Goal: Task Accomplishment & Management: Use online tool/utility

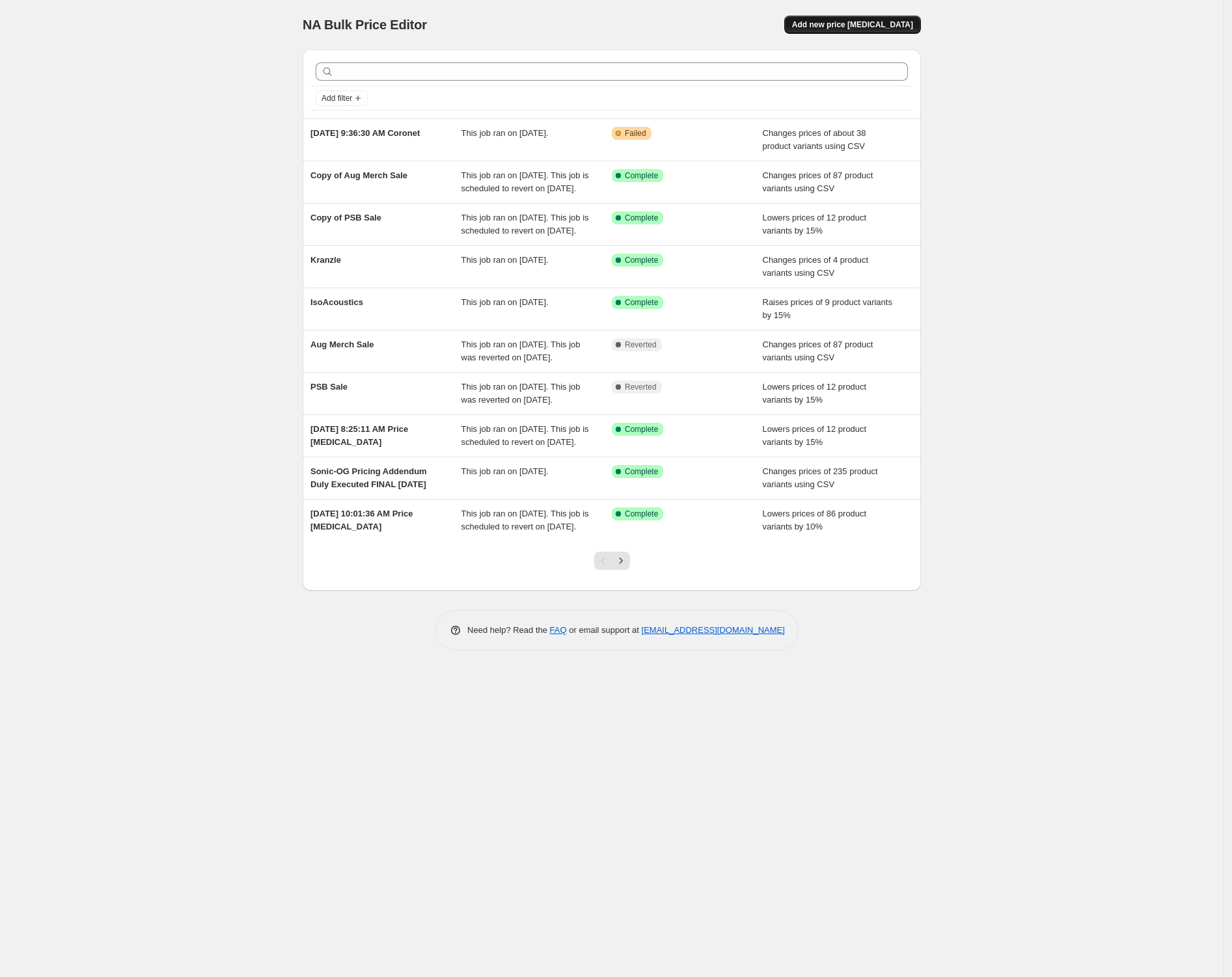
click at [861, 31] on button "Add new price [MEDICAL_DATA]" at bounding box center [852, 24] width 137 height 18
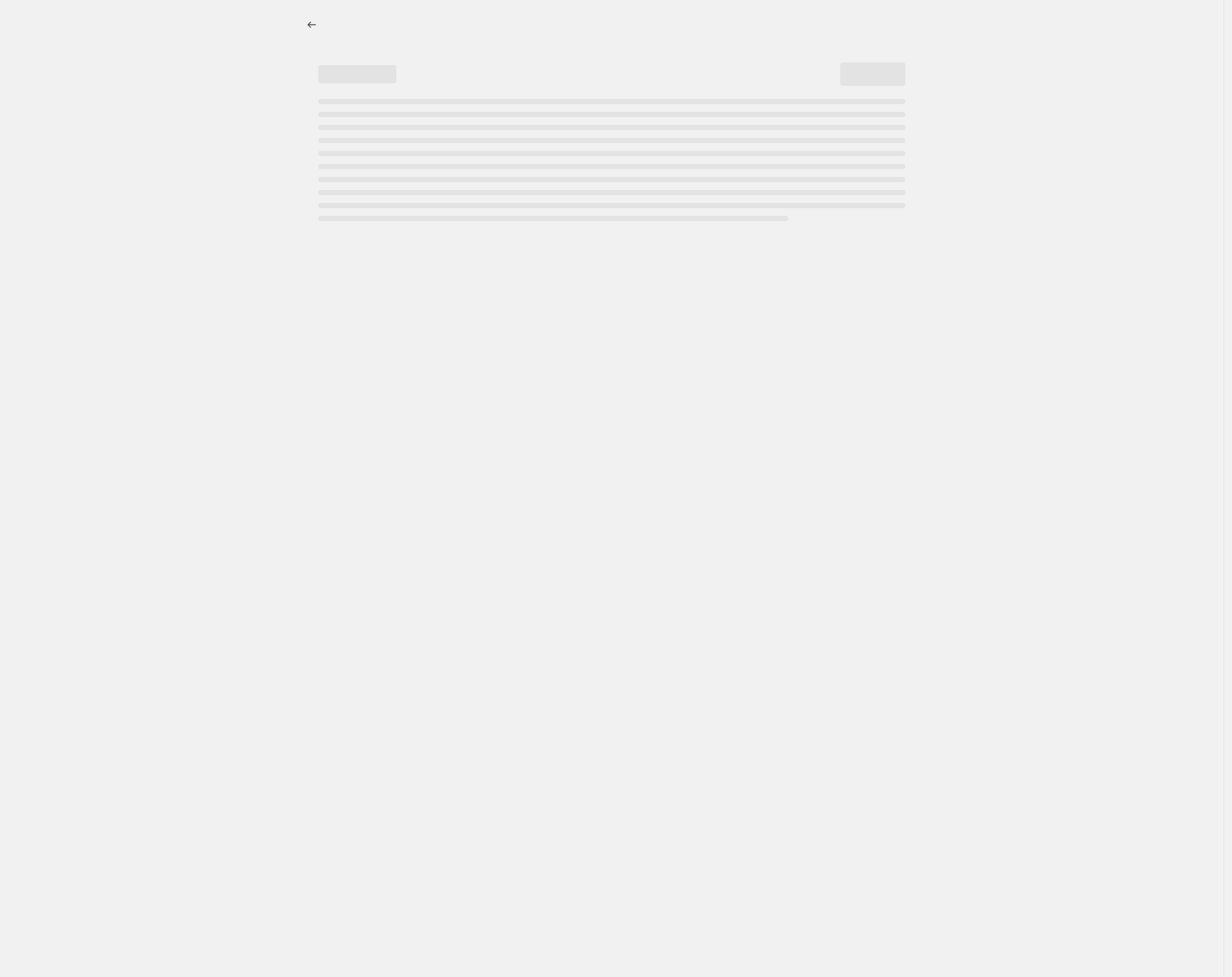
select select "percentage"
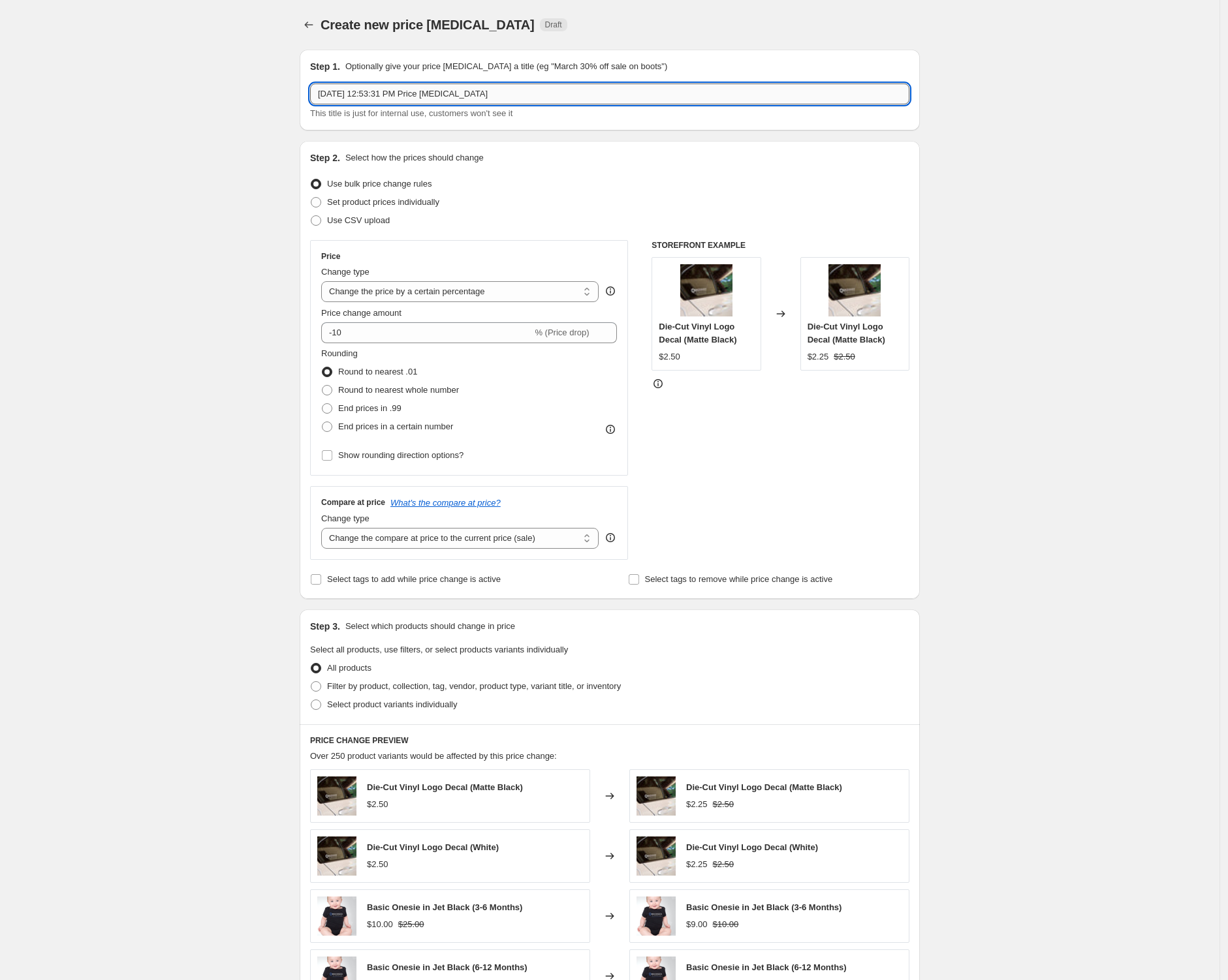
drag, startPoint x: 542, startPoint y: 93, endPoint x: 434, endPoint y: 98, distance: 108.1
click at [434, 98] on input "[DATE] 12:53:31 PM Price [MEDICAL_DATA]" at bounding box center [609, 94] width 599 height 20
drag, startPoint x: 434, startPoint y: 95, endPoint x: 561, endPoint y: 101, distance: 127.1
click at [561, 101] on input "[DATE] 12:53:31 PM Price [MEDICAL_DATA]" at bounding box center [609, 94] width 599 height 20
drag, startPoint x: 434, startPoint y: 95, endPoint x: 554, endPoint y: 100, distance: 120.1
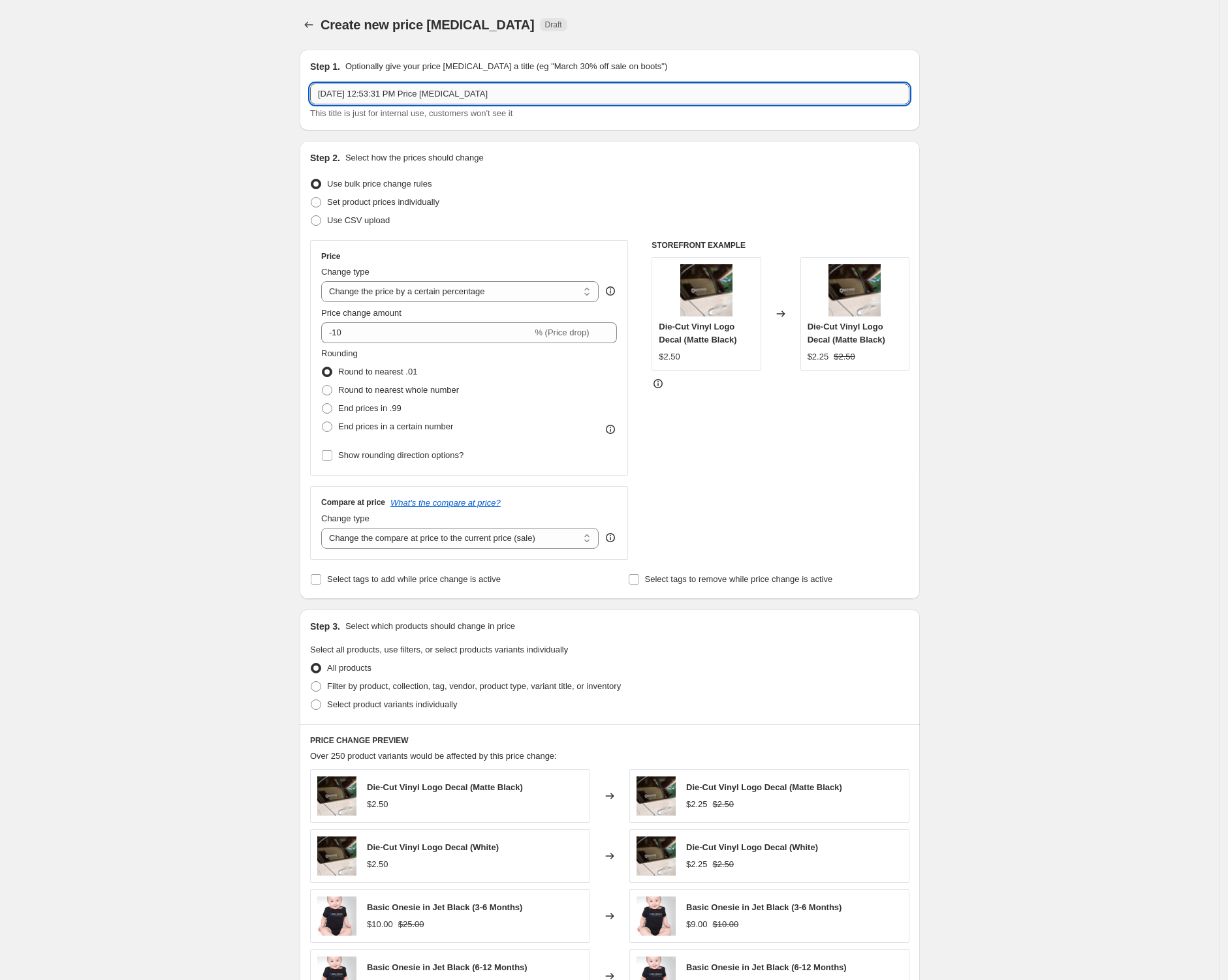
click at [554, 100] on input "[DATE] 12:53:31 PM Price [MEDICAL_DATA]" at bounding box center [609, 94] width 599 height 20
paste input "Sennheiser"
type input "[DATE] 12:53:31 PM Sennheiser"
click at [176, 154] on div "Create new price [MEDICAL_DATA]. This page is ready Create new price [MEDICAL_D…" at bounding box center [609, 689] width 1219 height 1377
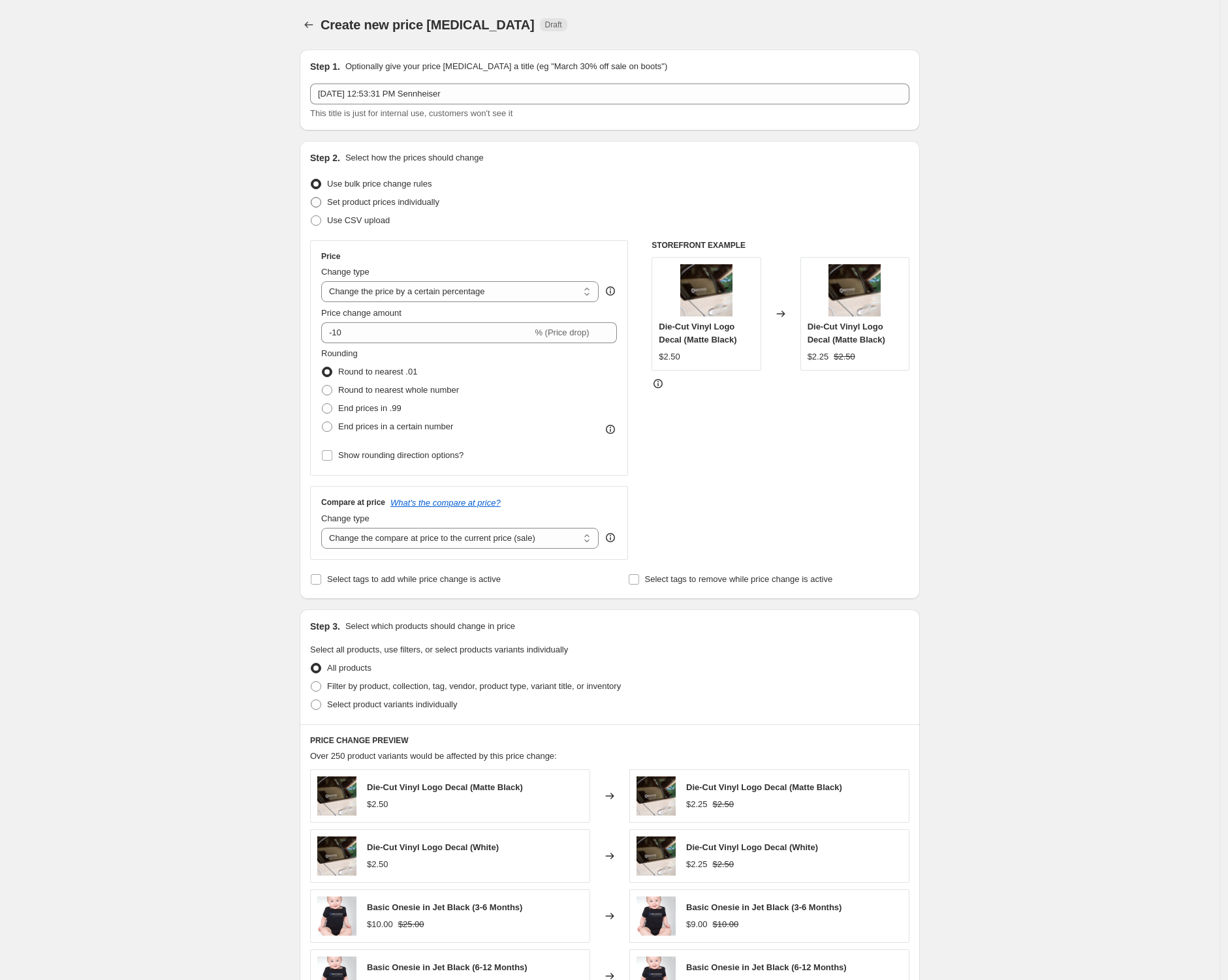
click at [422, 197] on span "Set product prices individually" at bounding box center [382, 202] width 112 height 10
click at [311, 197] on input "Set product prices individually" at bounding box center [311, 197] width 1 height 1
radio input "true"
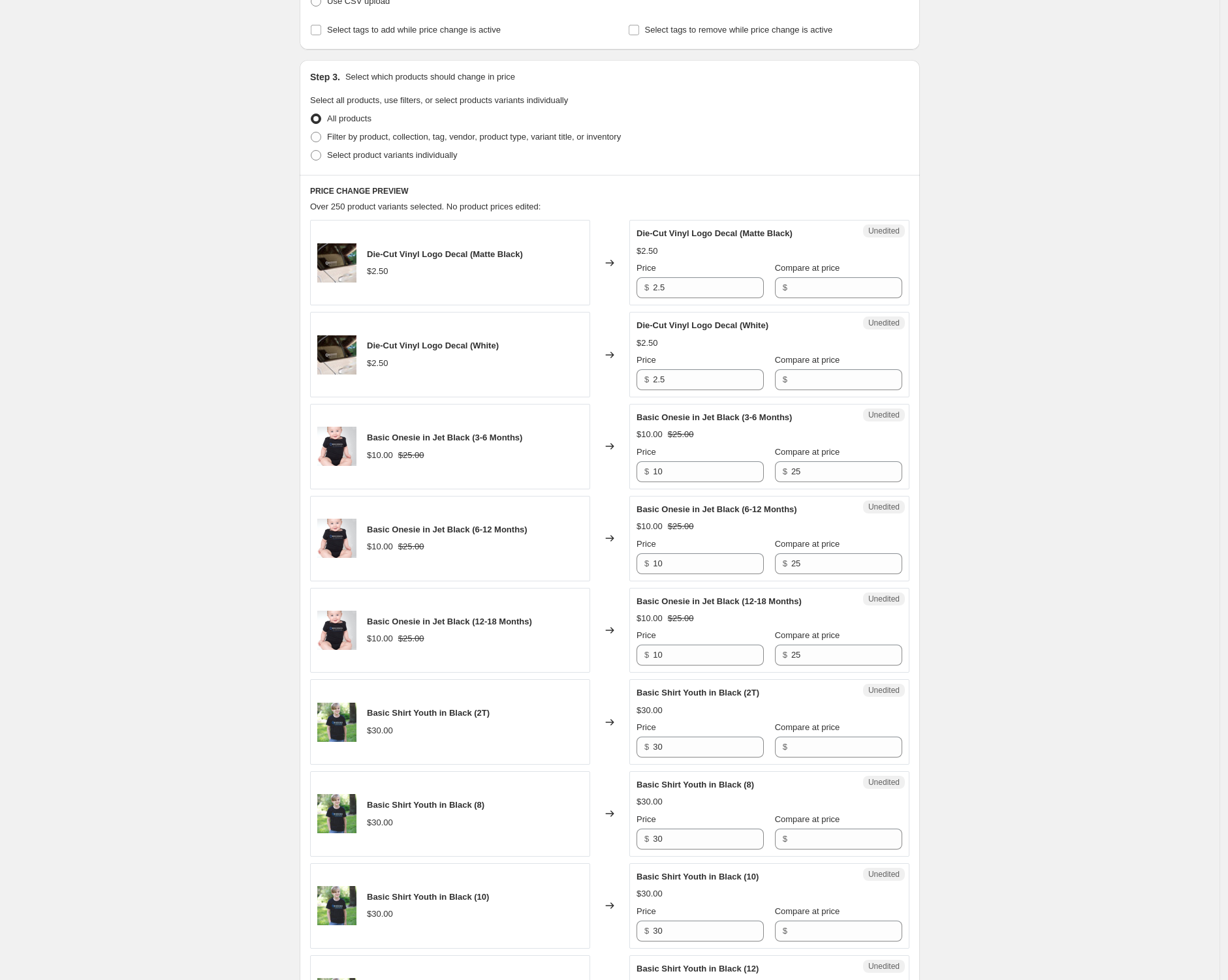
scroll to position [236, 0]
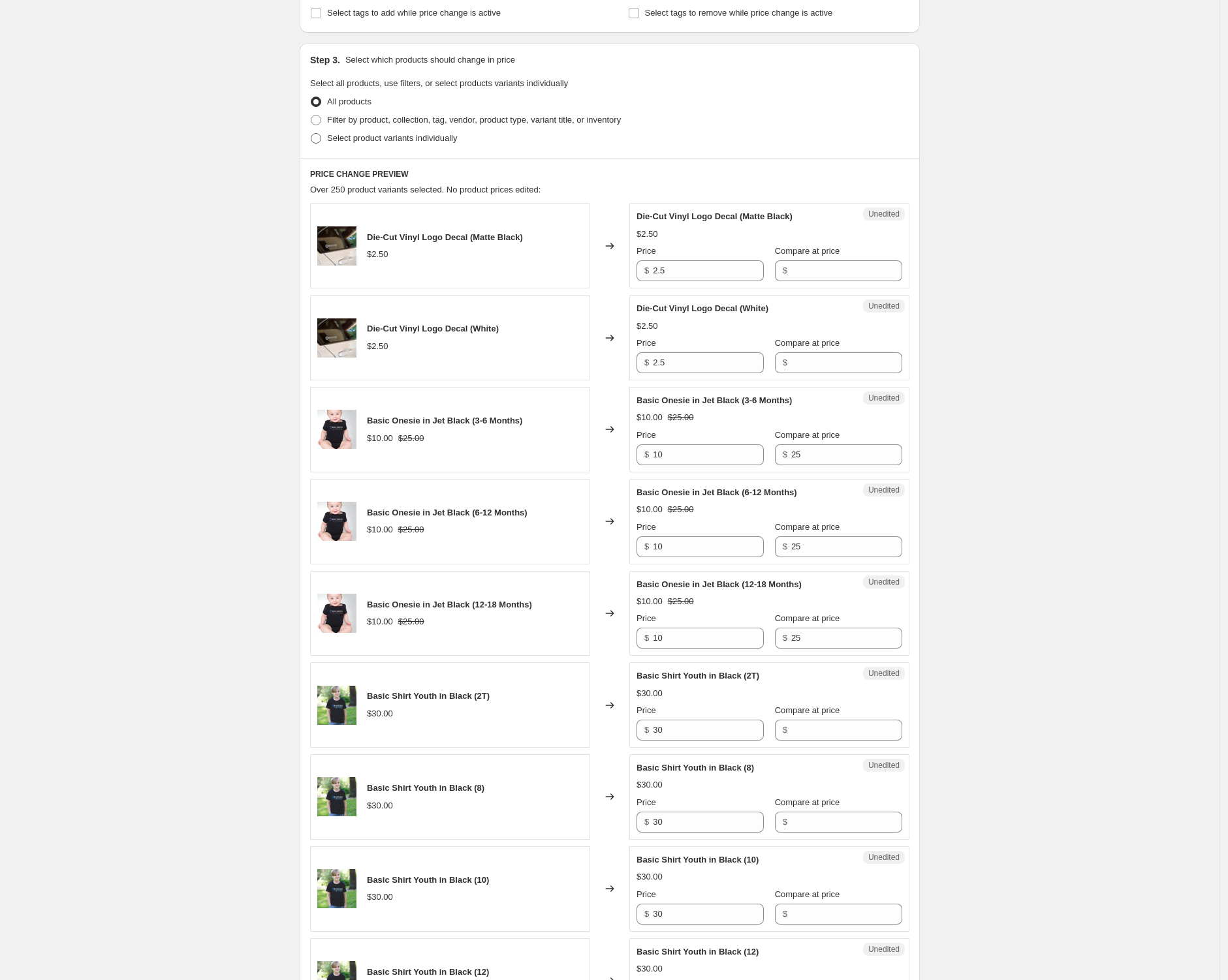
click at [356, 133] on span "Select product variants individually" at bounding box center [391, 138] width 130 height 10
click at [311, 133] on input "Select product variants individually" at bounding box center [311, 133] width 1 height 1
radio input "true"
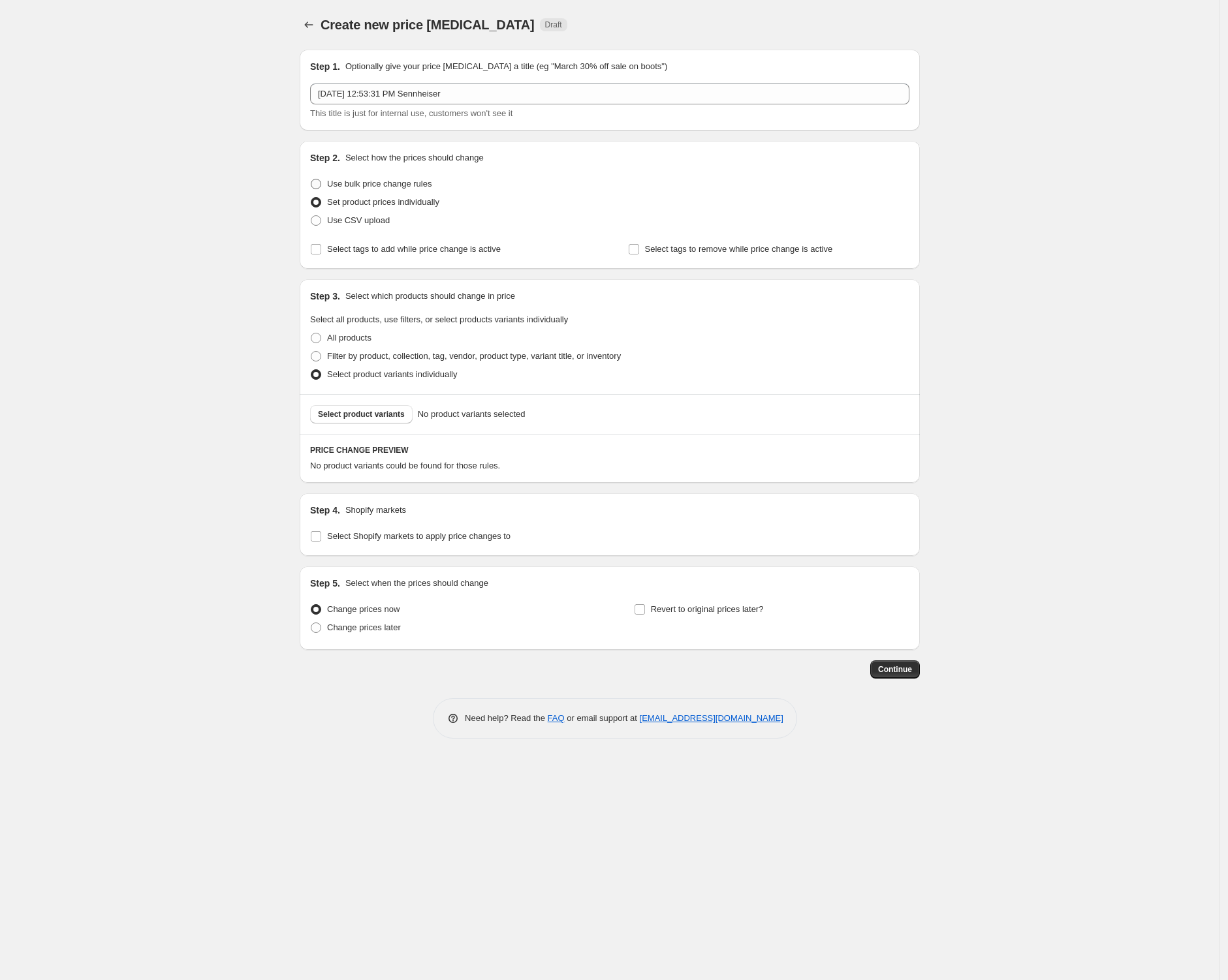
scroll to position [0, 0]
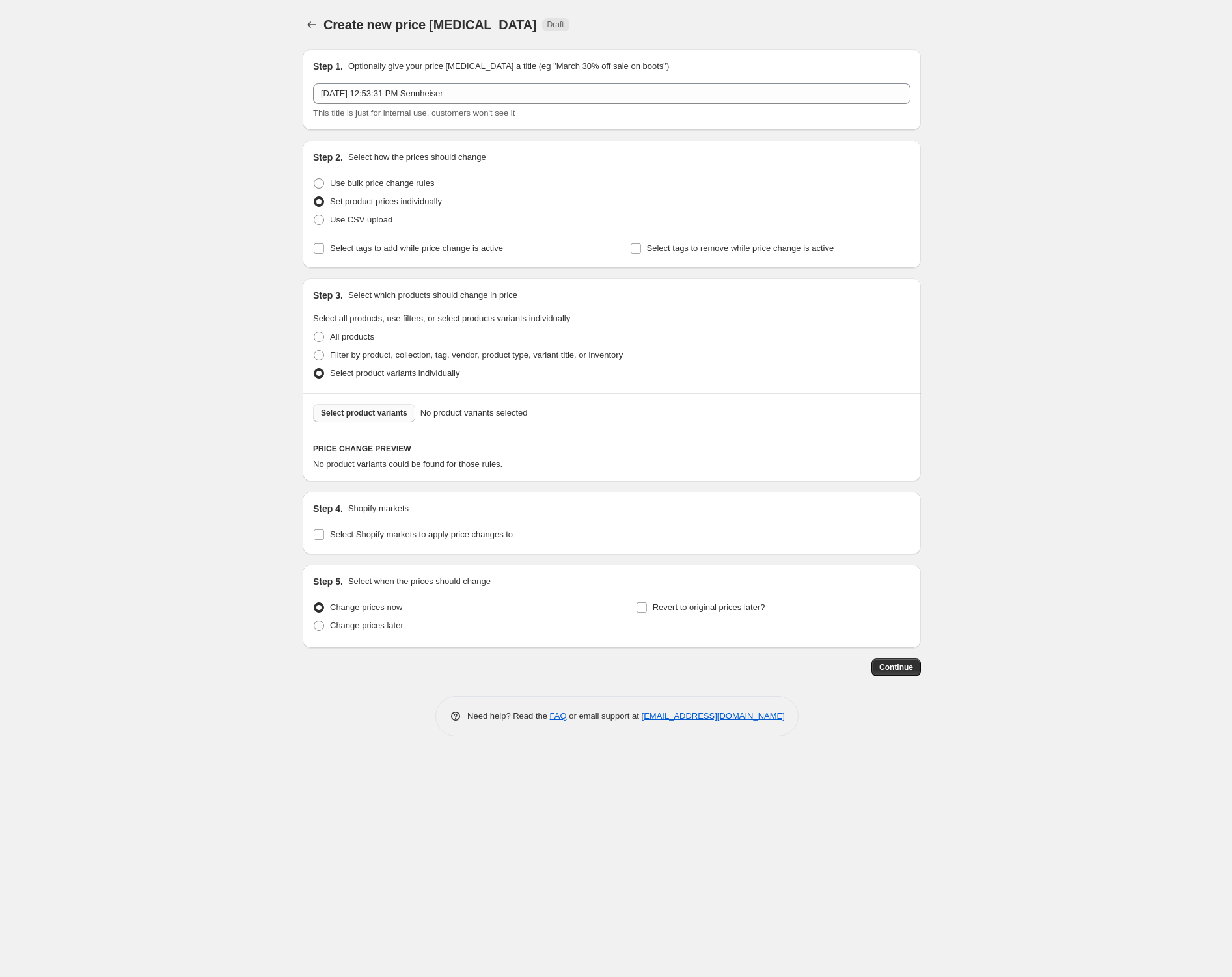
click at [365, 408] on span "Select product variants" at bounding box center [363, 413] width 86 height 11
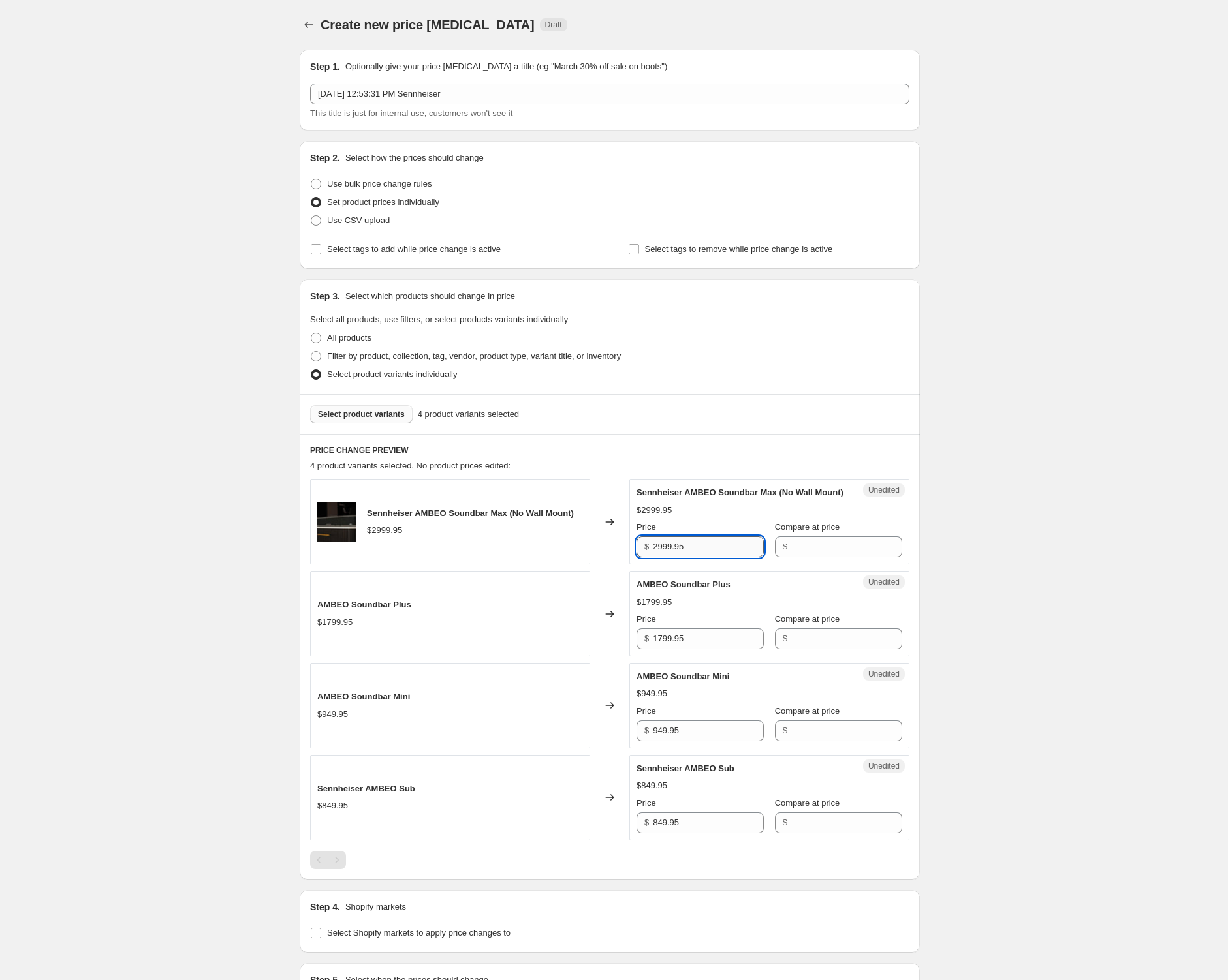
click at [707, 557] on input "2999.95" at bounding box center [709, 546] width 111 height 20
click at [850, 557] on input "Compare at price" at bounding box center [847, 546] width 111 height 20
paste input "2999.95"
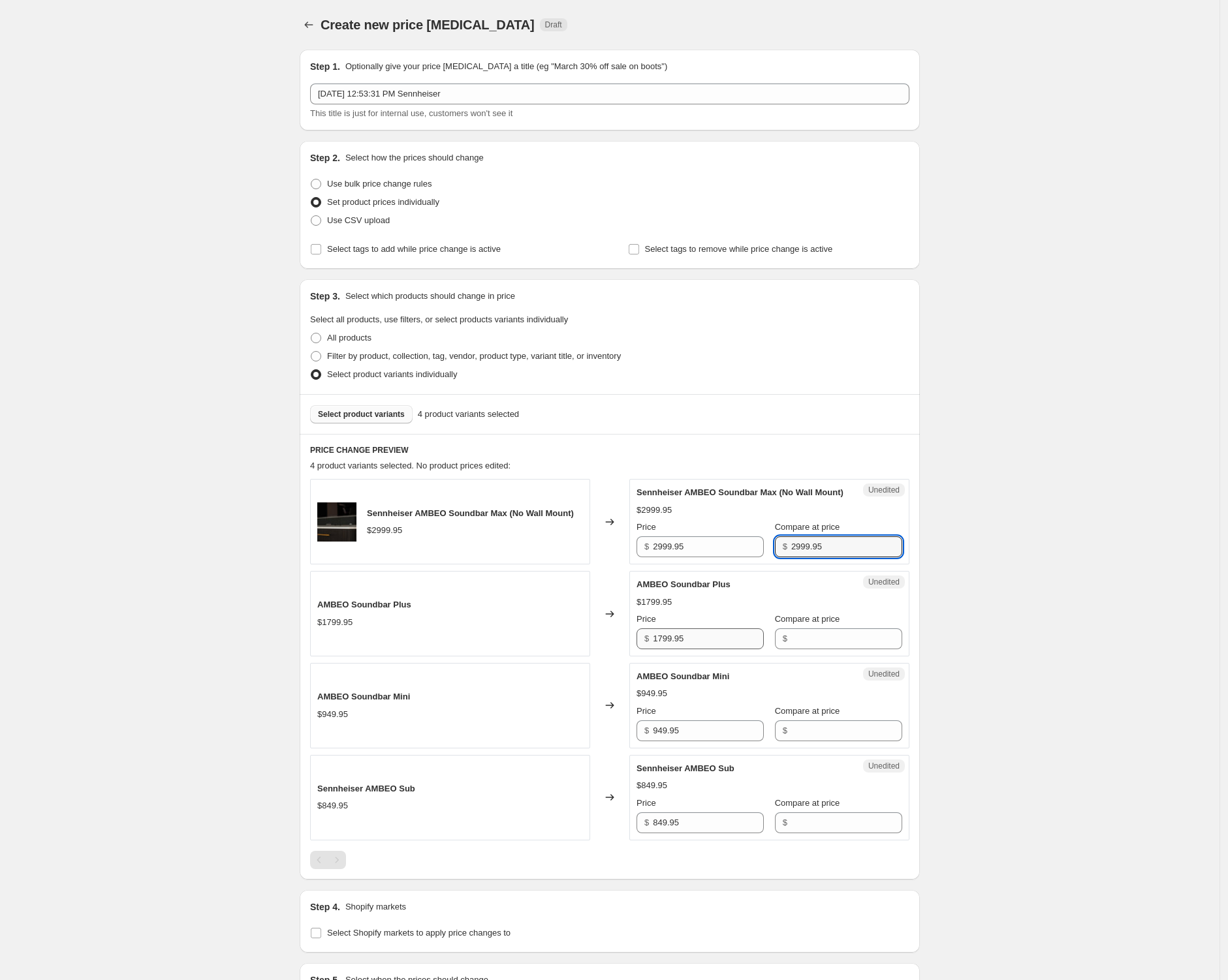
type input "2999.95"
click at [713, 649] on input "1799.95" at bounding box center [709, 638] width 111 height 20
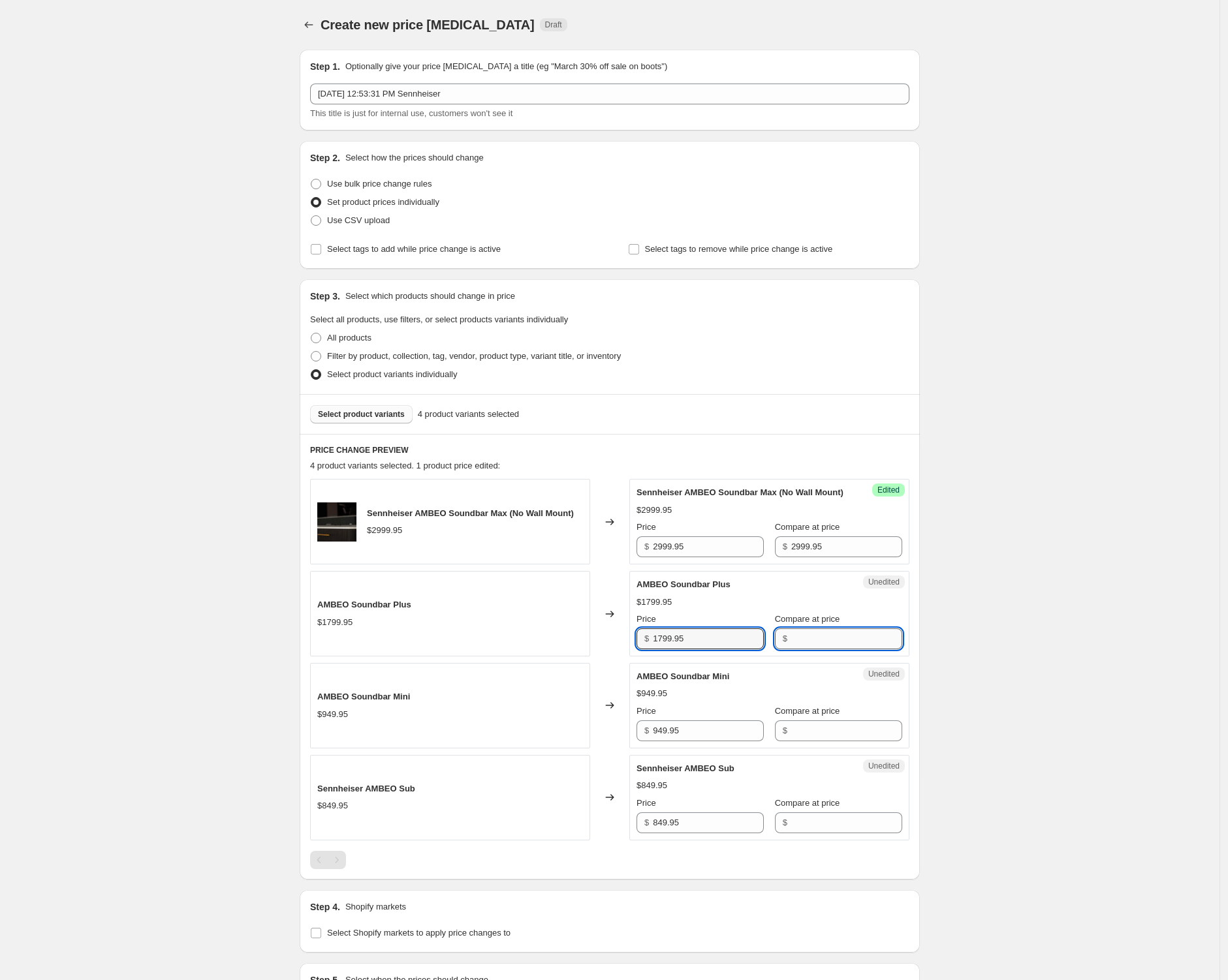
click at [819, 646] on input "Compare at price" at bounding box center [847, 638] width 111 height 20
paste input "1799.95"
type input "1799.95"
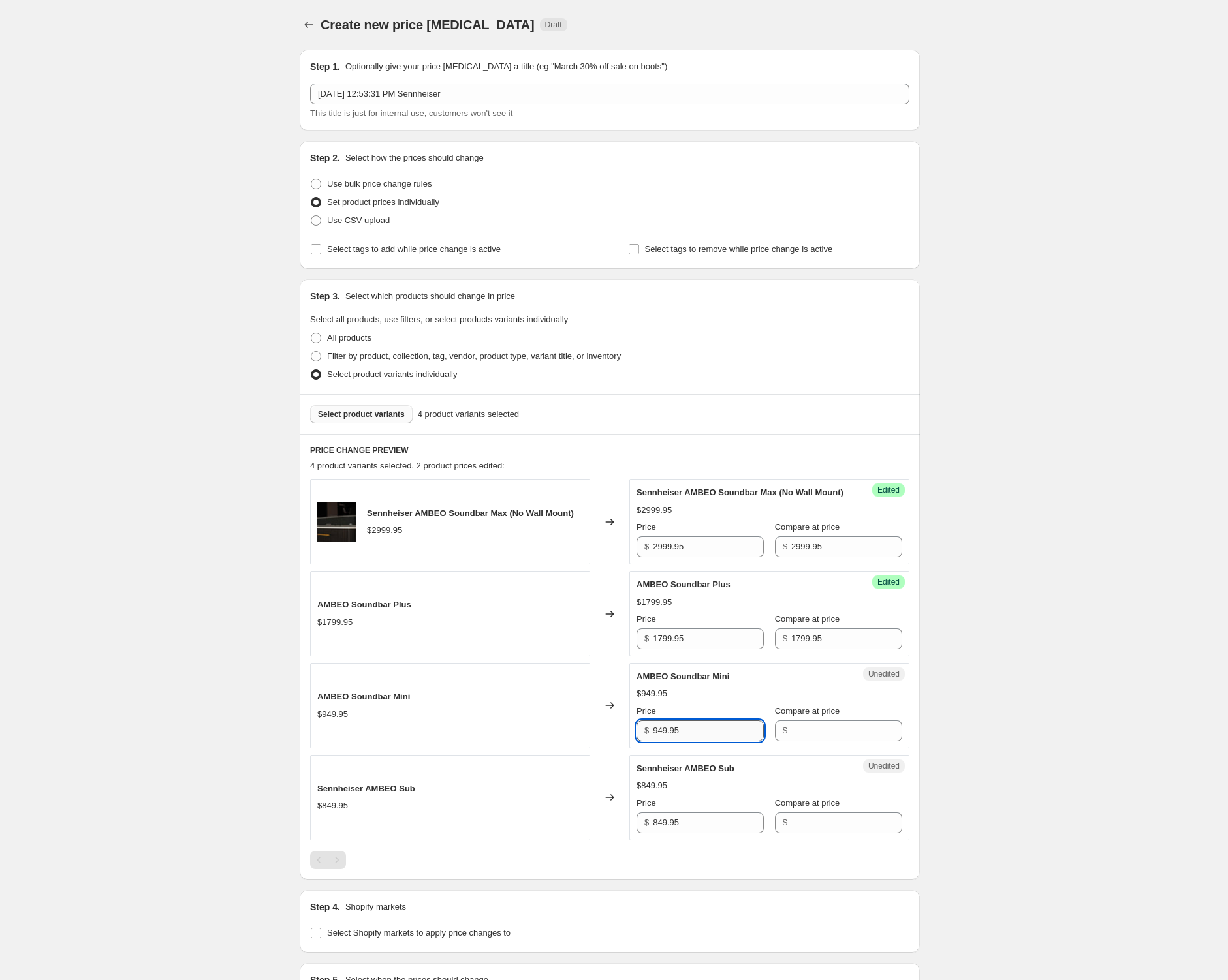
click at [690, 734] on input "949.95" at bounding box center [709, 730] width 111 height 20
click at [831, 737] on input "Compare at price" at bounding box center [847, 730] width 111 height 20
paste input "949.95"
type input "949.95"
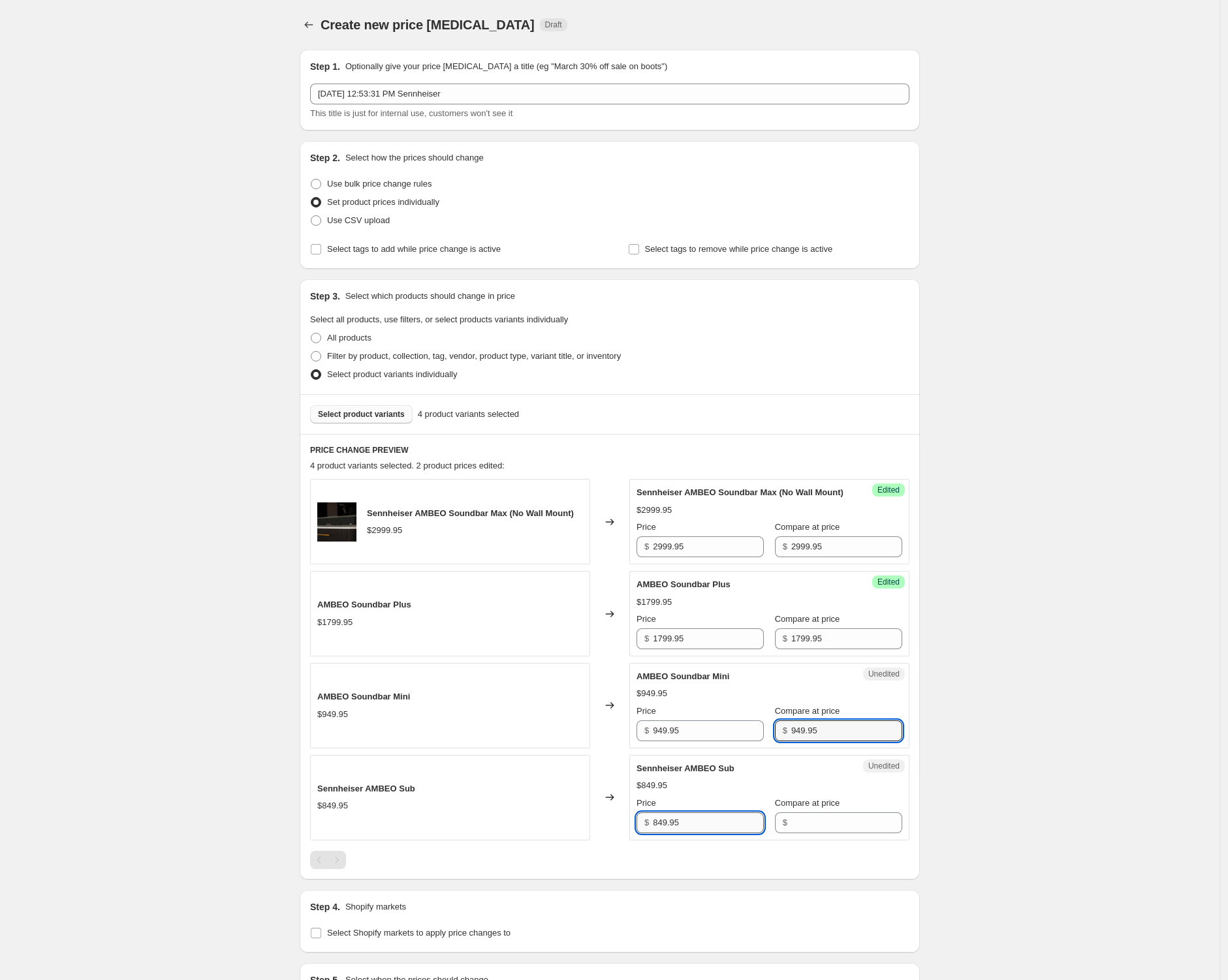
click at [685, 833] on input "849.95" at bounding box center [709, 822] width 111 height 20
click at [825, 833] on input "Compare at price" at bounding box center [847, 822] width 111 height 20
paste input "849.95"
type input "849.95"
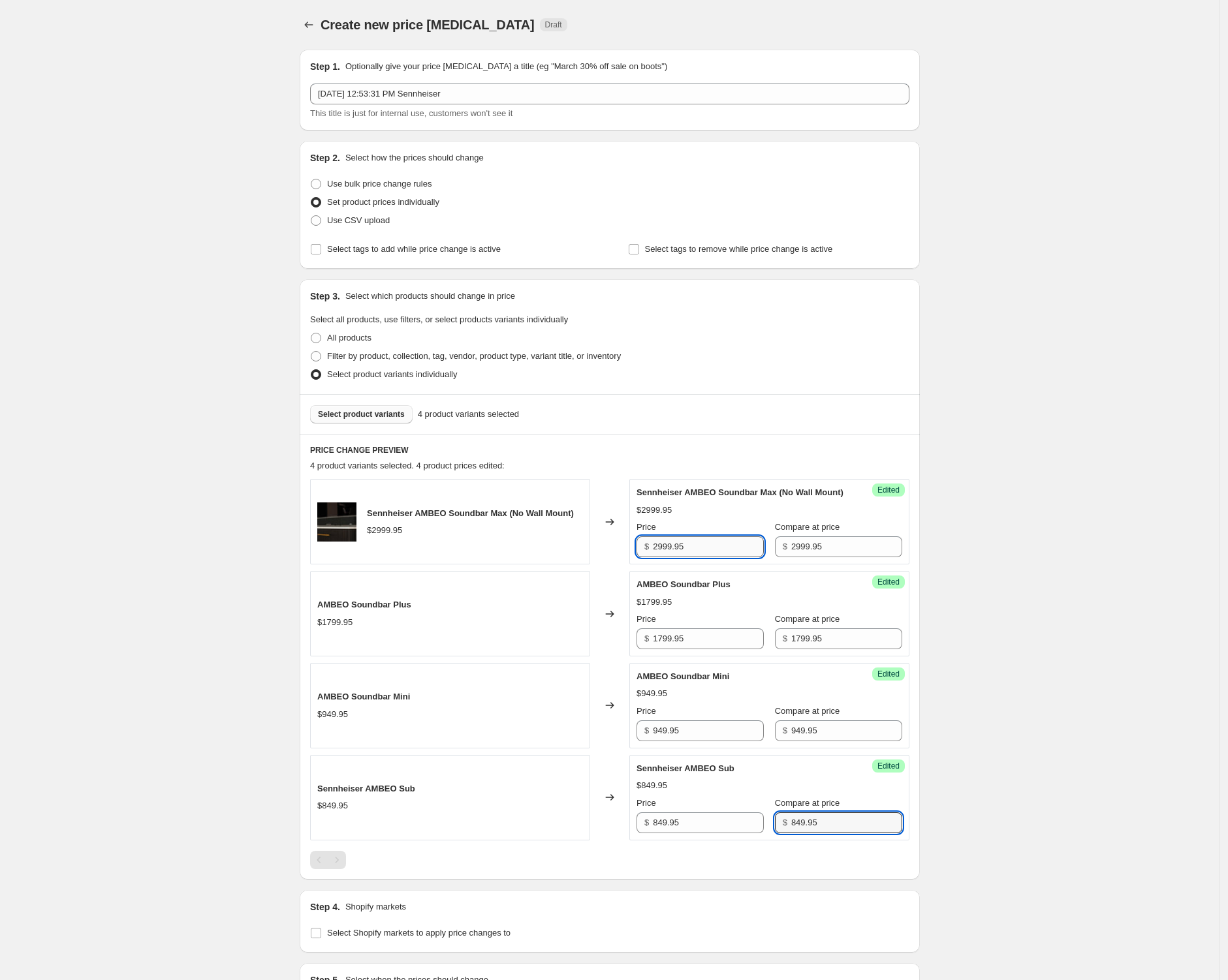
click at [678, 556] on input "2999.95" at bounding box center [709, 546] width 111 height 20
paste input "$1,"
type input "2999.95"
click at [704, 649] on input "1799.95" at bounding box center [709, 638] width 111 height 20
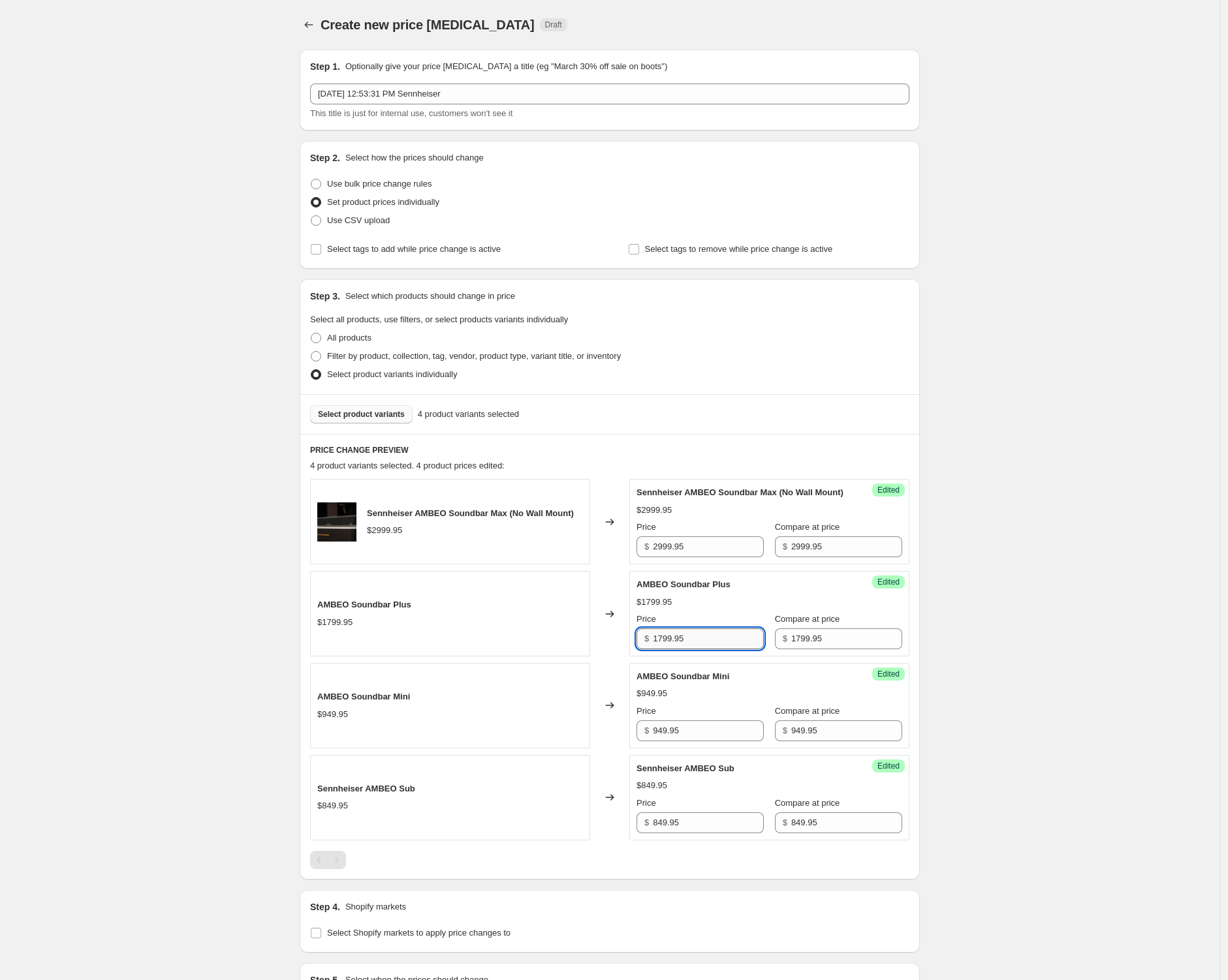
click at [704, 649] on input "1799.95" at bounding box center [709, 638] width 111 height 20
paste input "$1,1"
type input "1799.95"
click at [690, 741] on input "949.95" at bounding box center [709, 730] width 111 height 20
paste input "$699.95"
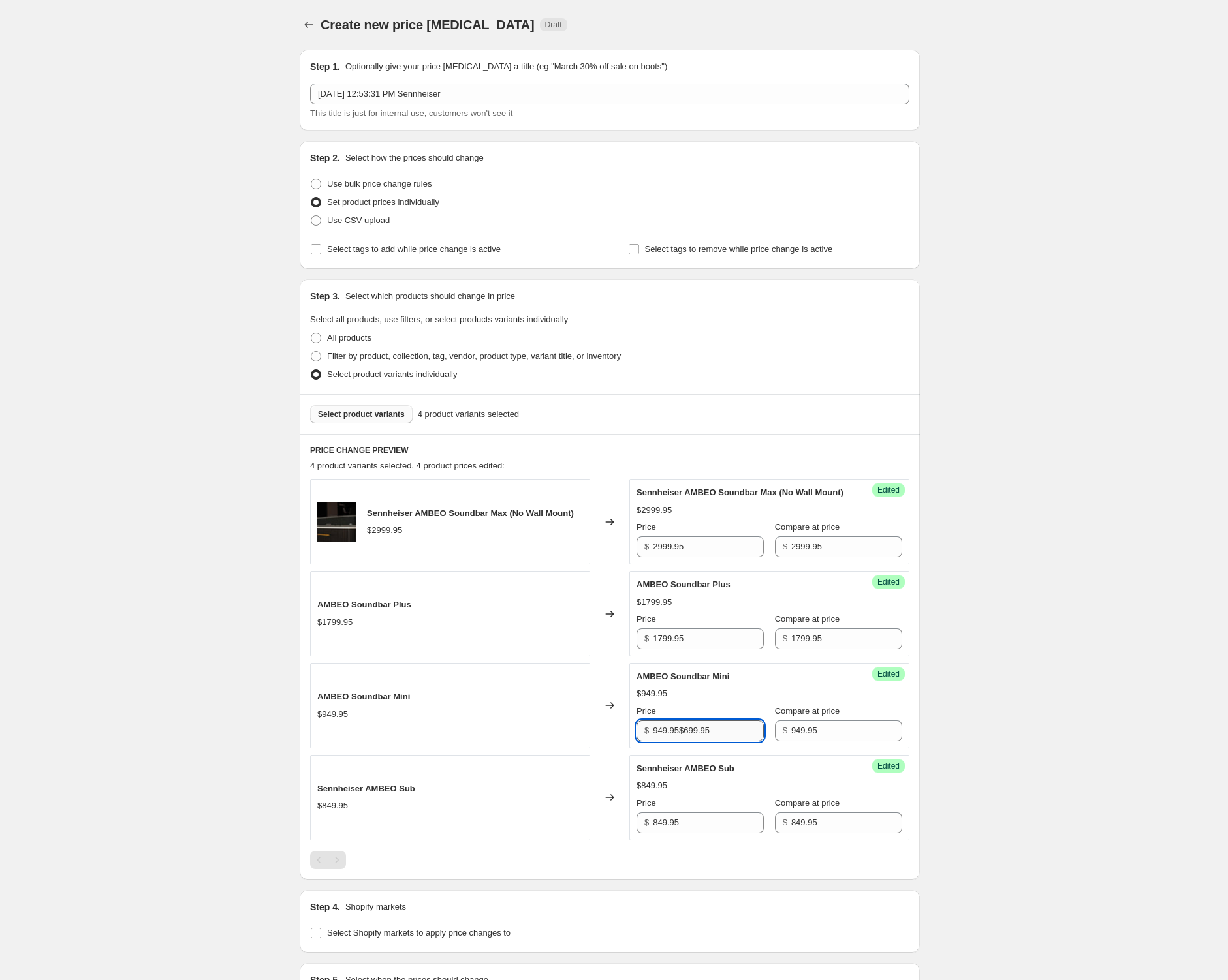
click at [693, 741] on input "949.95$699.95" at bounding box center [709, 730] width 111 height 20
paste input "text"
type input "949.95"
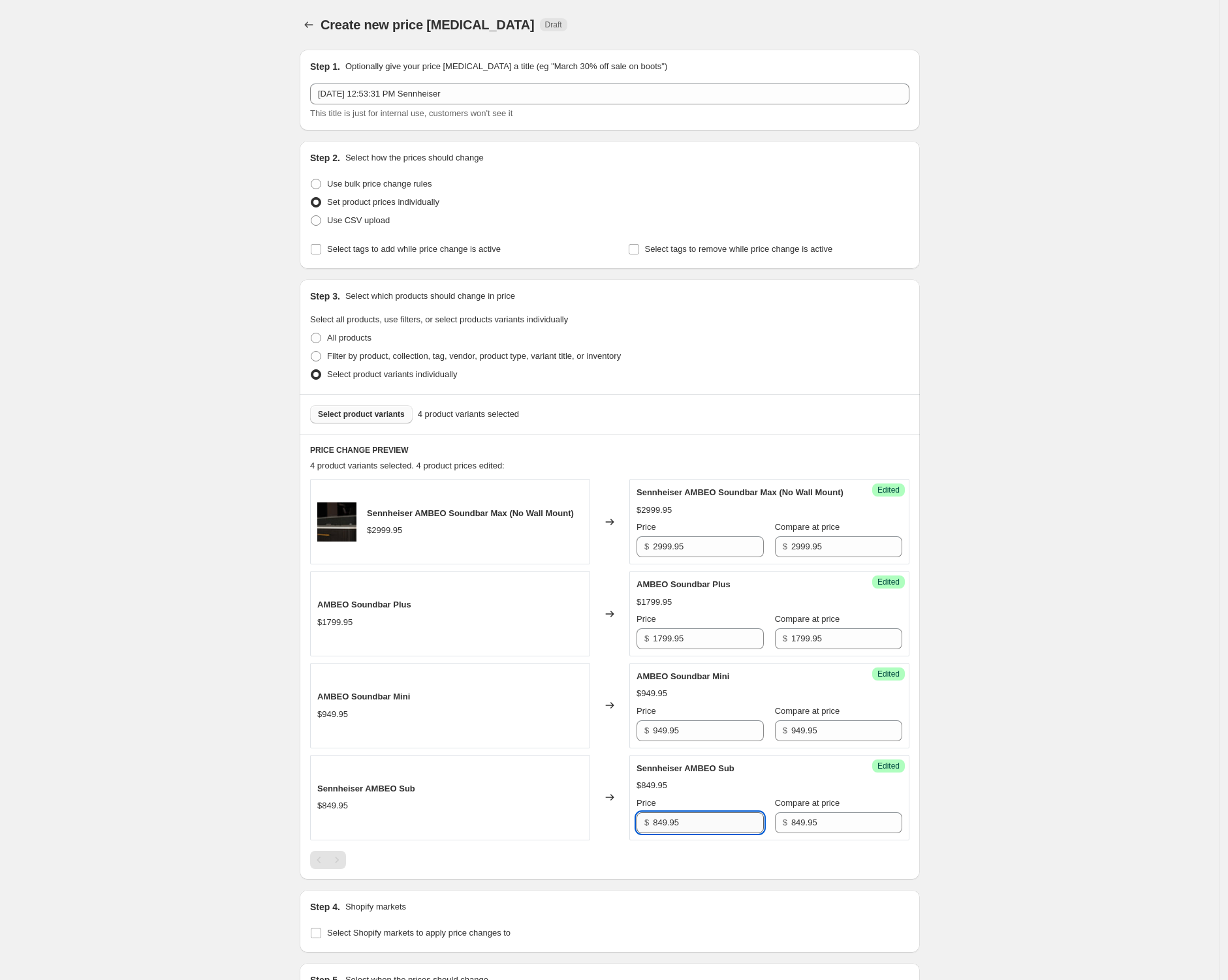
click at [716, 829] on input "849.95" at bounding box center [709, 822] width 111 height 20
paste input "$59"
type input "849.95"
click at [1007, 778] on div "Create new price [MEDICAL_DATA]. This page is ready Create new price [MEDICAL_D…" at bounding box center [609, 577] width 1219 height 1154
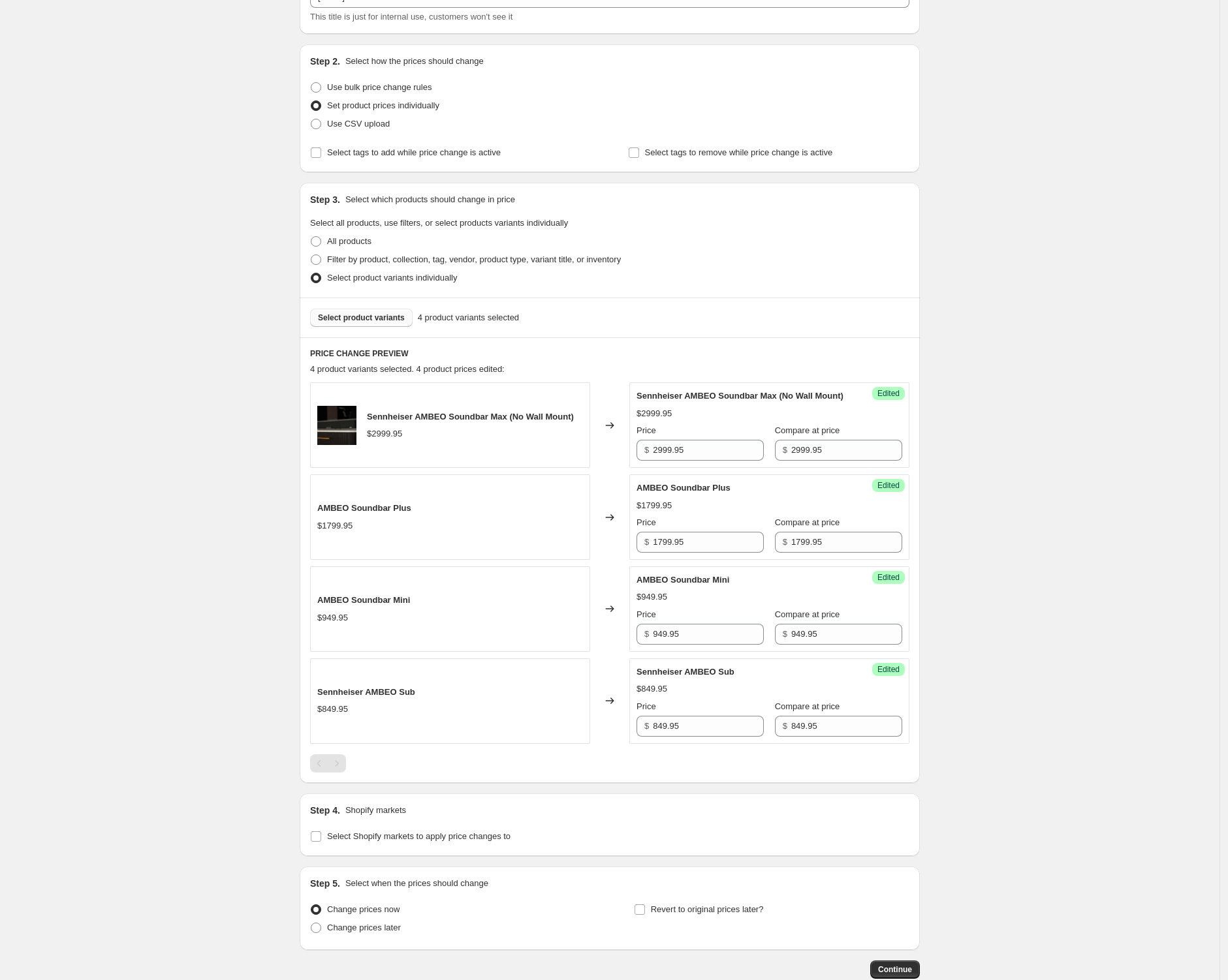
scroll to position [187, 0]
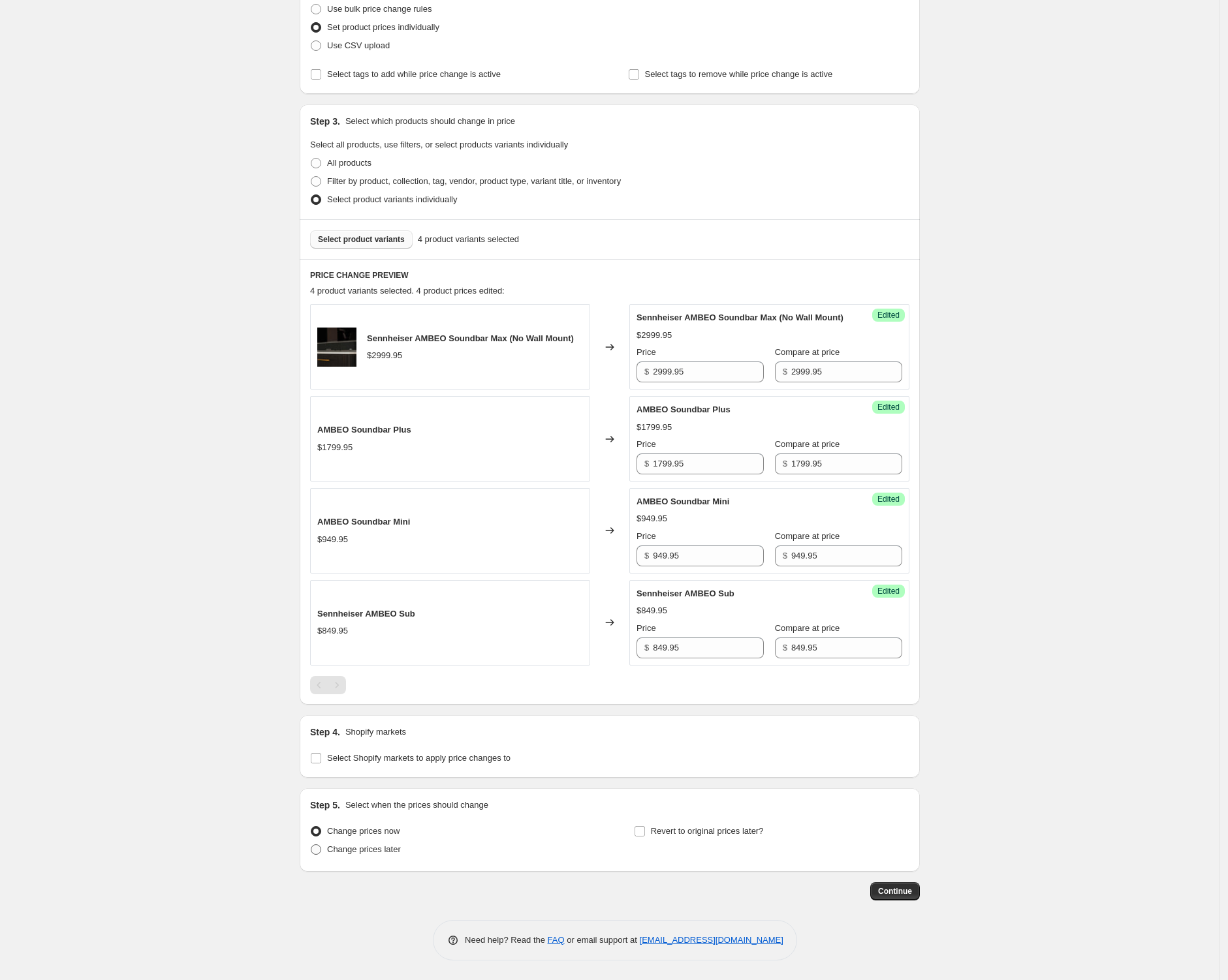
click at [359, 848] on span "Change prices later" at bounding box center [364, 848] width 74 height 10
click at [311, 845] on input "Change prices later" at bounding box center [311, 844] width 1 height 1
radio input "true"
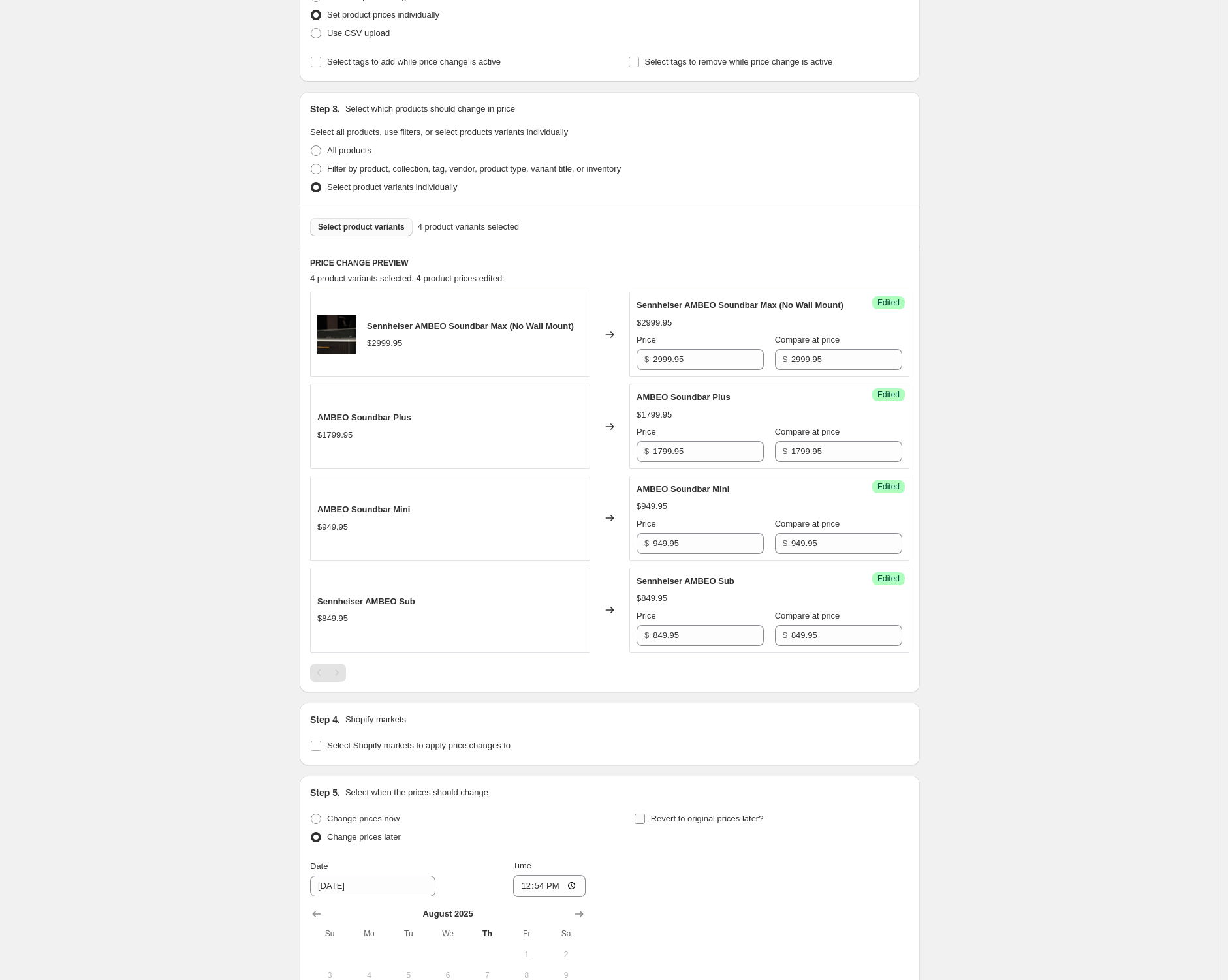
click at [763, 823] on span "Revert to original prices later?" at bounding box center [708, 818] width 113 height 10
click at [645, 824] on input "Revert to original prices later?" at bounding box center [639, 818] width 11 height 11
checkbox input "true"
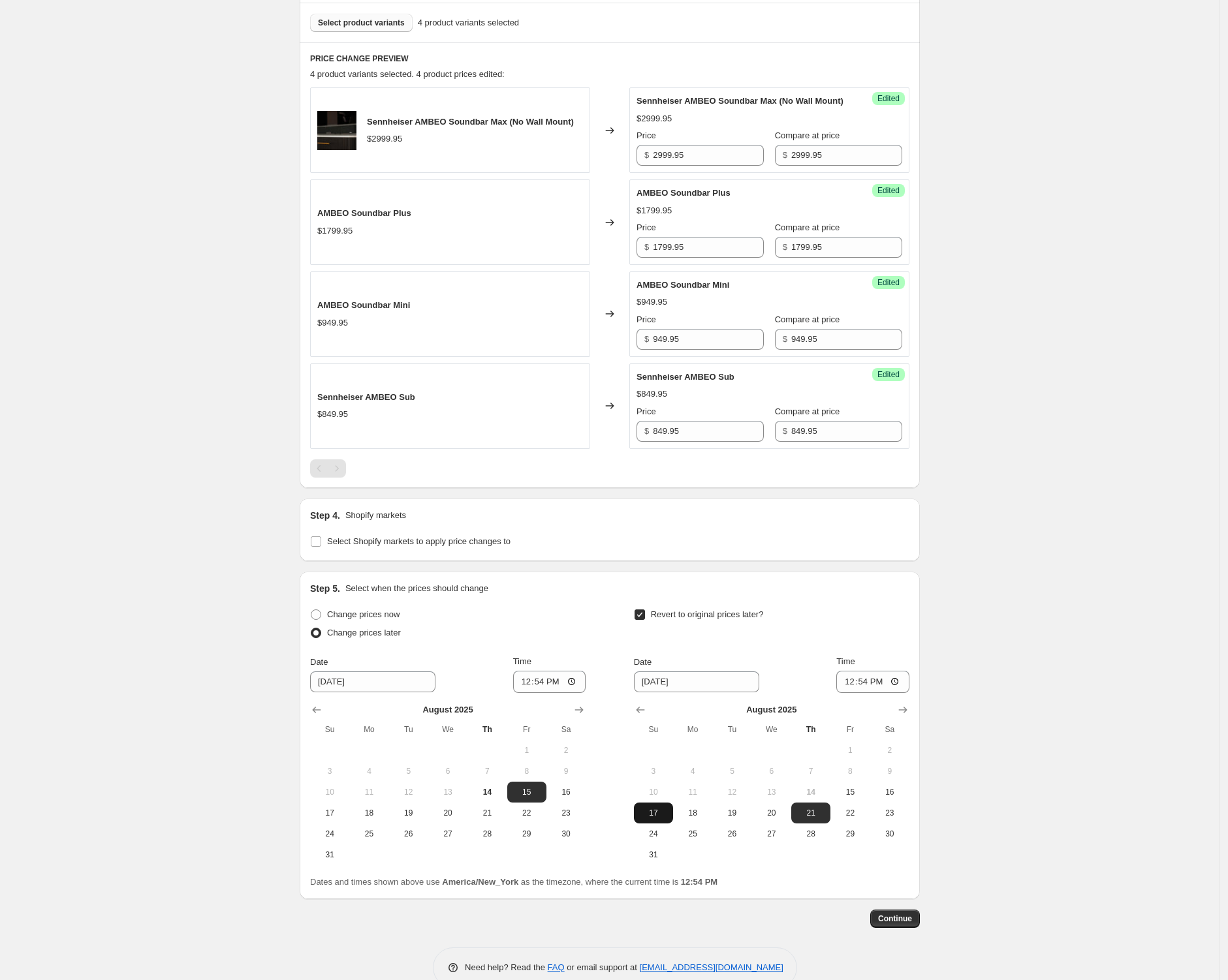
scroll to position [432, 0]
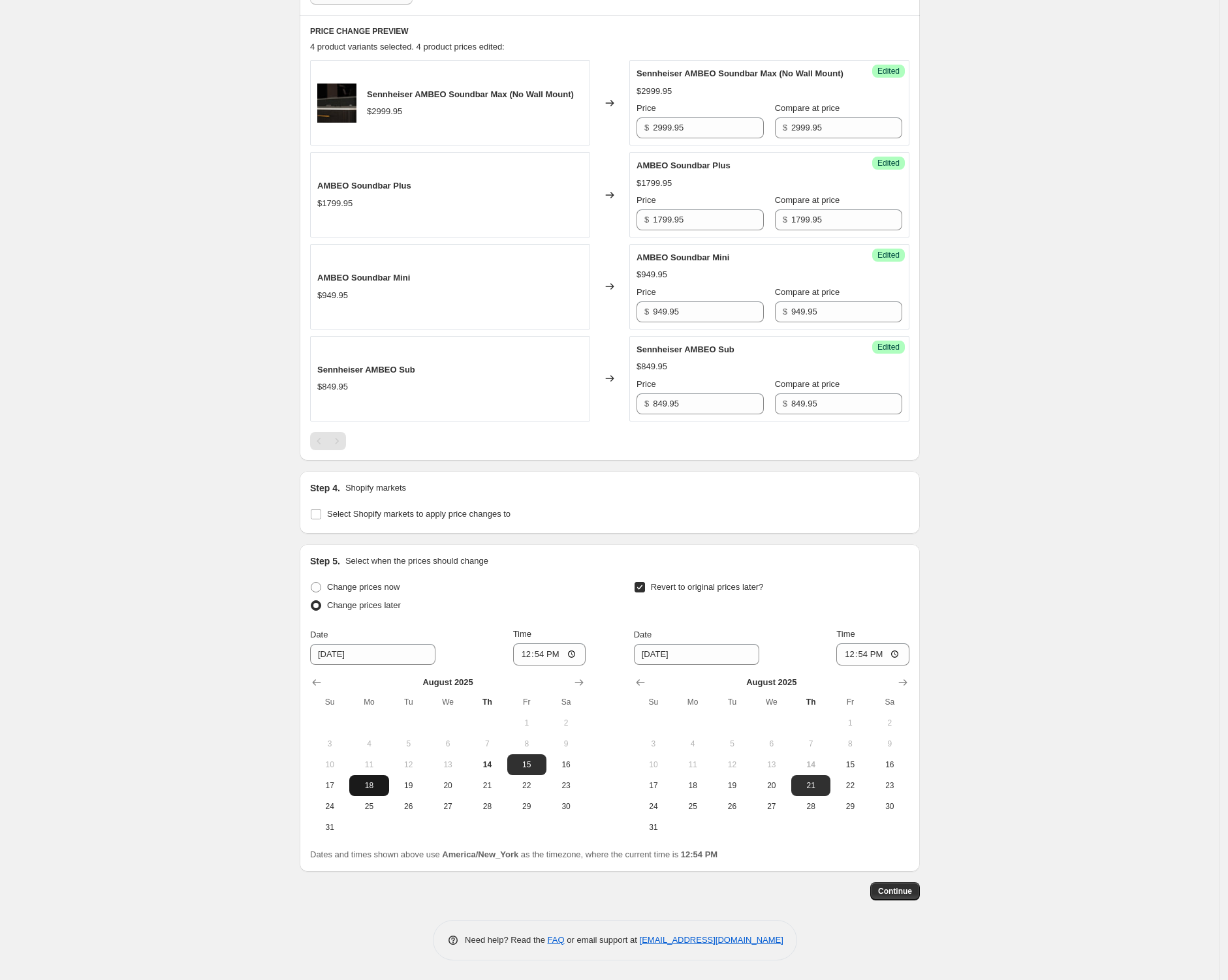
click at [380, 784] on span "18" at bounding box center [368, 785] width 28 height 11
type input "[DATE]"
click at [579, 657] on input "12:54" at bounding box center [549, 654] width 73 height 22
type input "00:01"
click at [586, 615] on div "Change prices now Change prices later" at bounding box center [447, 597] width 276 height 39
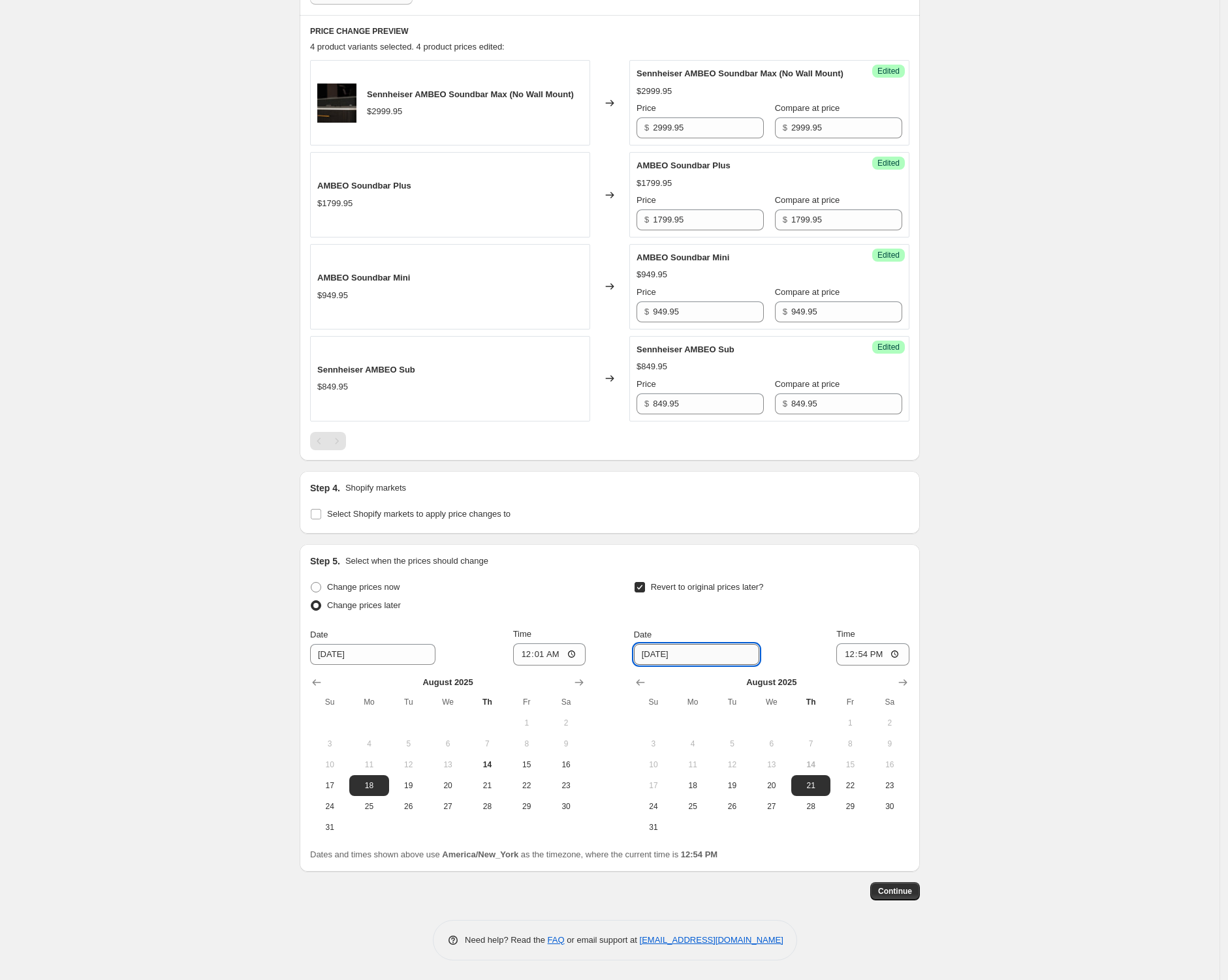
click at [706, 660] on input "[DATE]" at bounding box center [696, 654] width 126 height 20
click at [907, 683] on icon "Show next month, September 2025" at bounding box center [902, 682] width 13 height 13
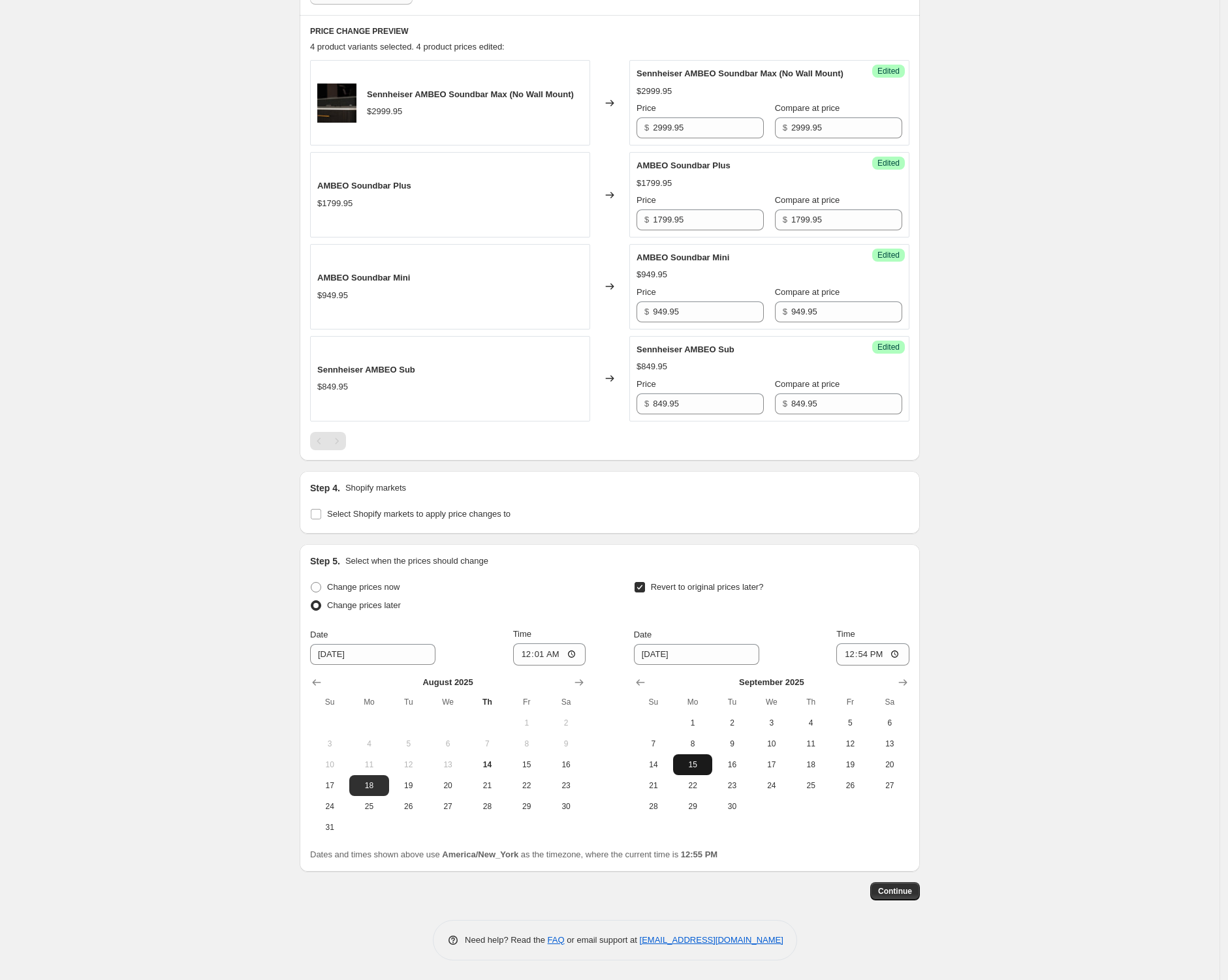
click at [698, 765] on span "15" at bounding box center [692, 764] width 28 height 11
type input "[DATE]"
click at [894, 653] on input "12:54" at bounding box center [872, 654] width 73 height 22
type input "23:59"
click at [1020, 654] on div "Create new price [MEDICAL_DATA]. This page is ready Create new price [MEDICAL_D…" at bounding box center [609, 281] width 1219 height 1399
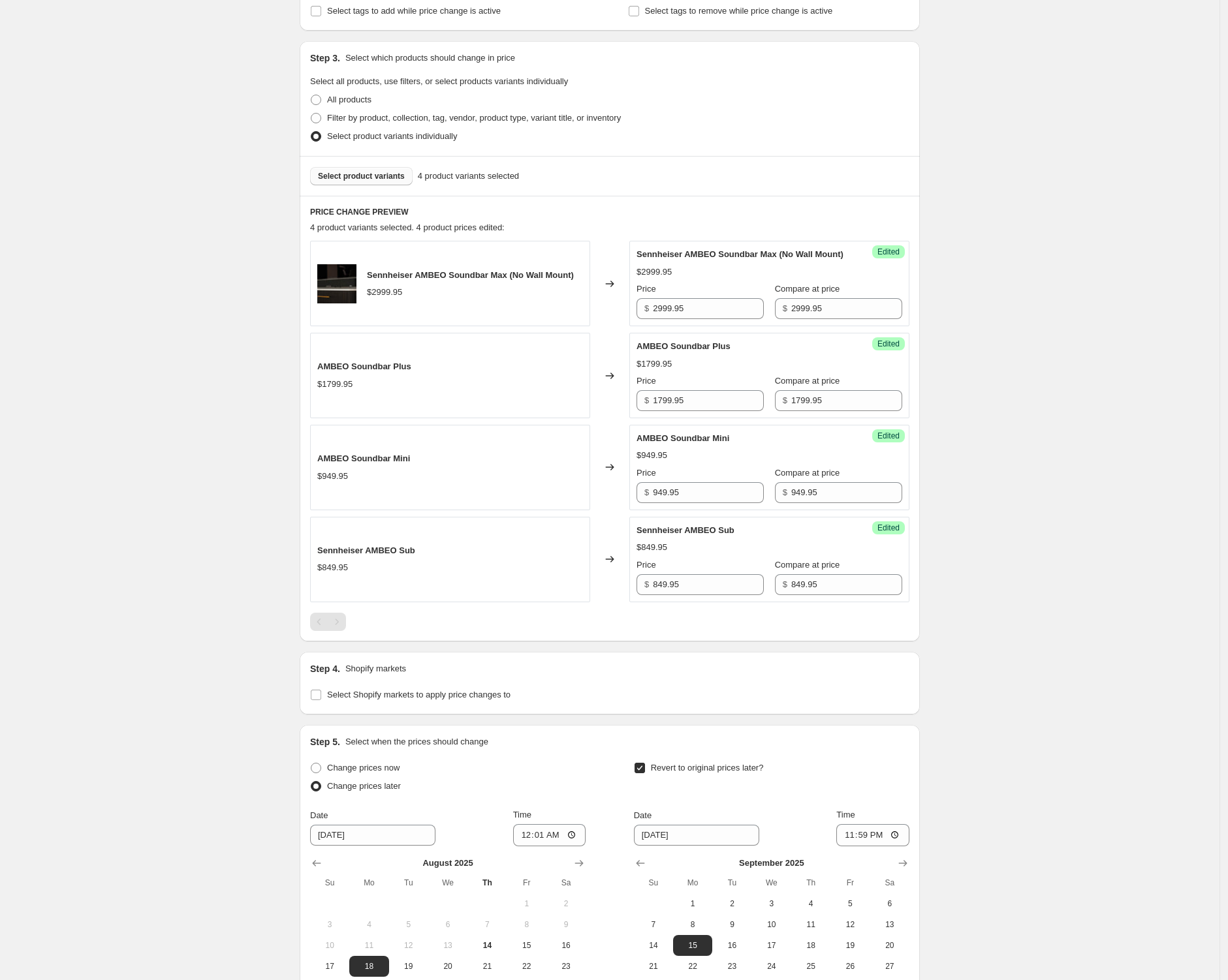
scroll to position [268, 0]
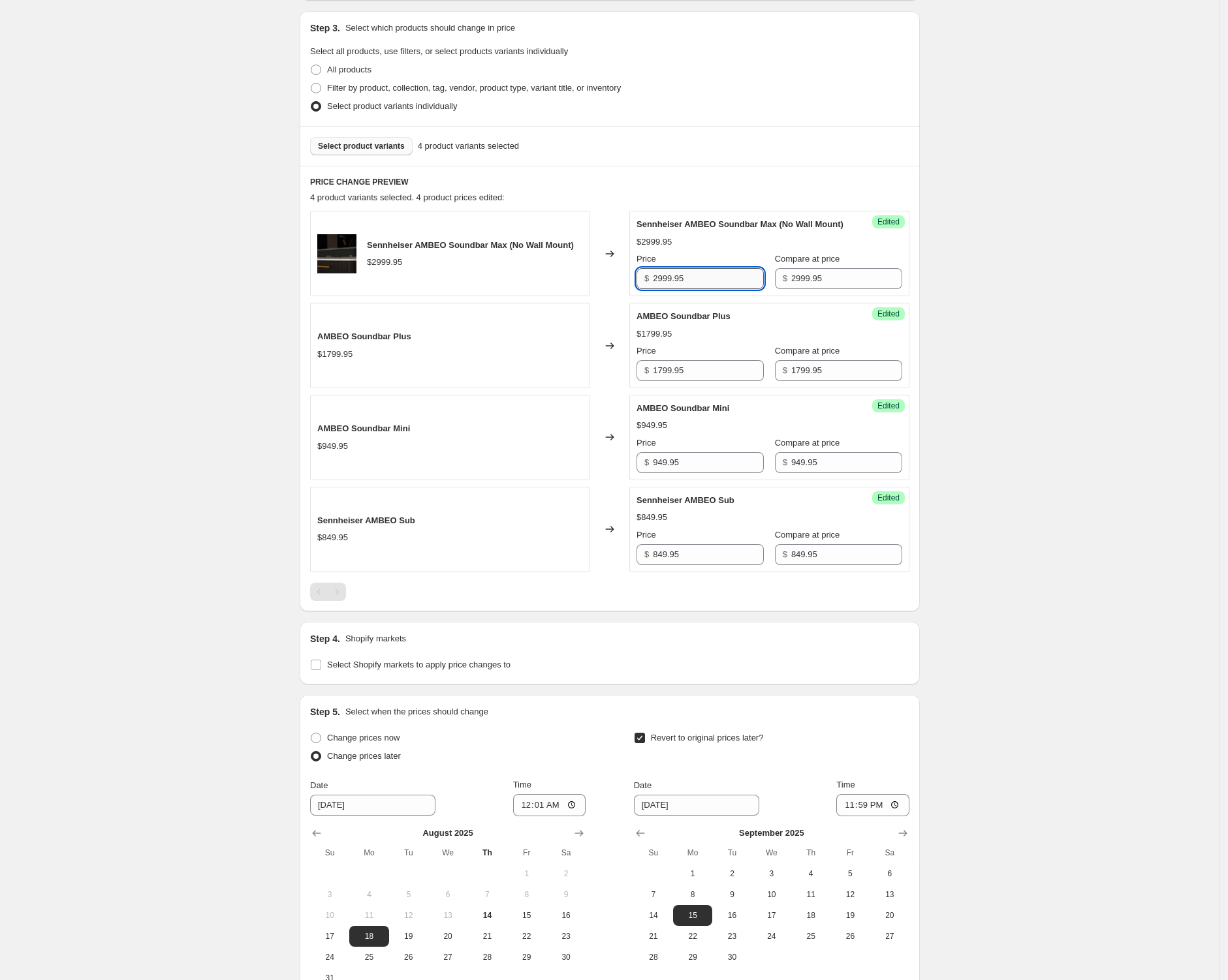
click at [681, 289] on input "2999.95" at bounding box center [709, 278] width 111 height 20
type input "1999.95"
type input "1199.95"
type input "699.95"
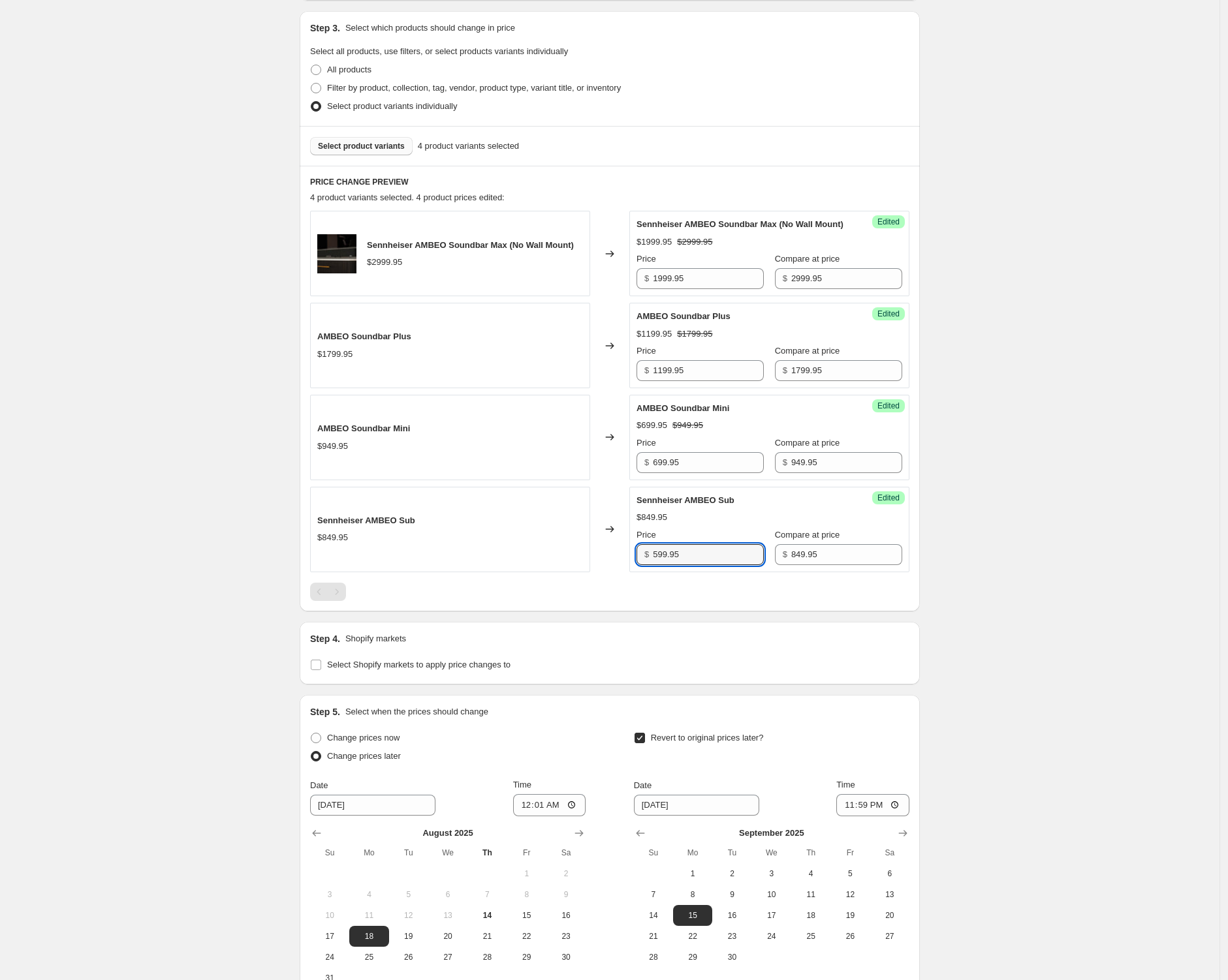
type input "599.95"
click at [641, 600] on div at bounding box center [609, 591] width 599 height 19
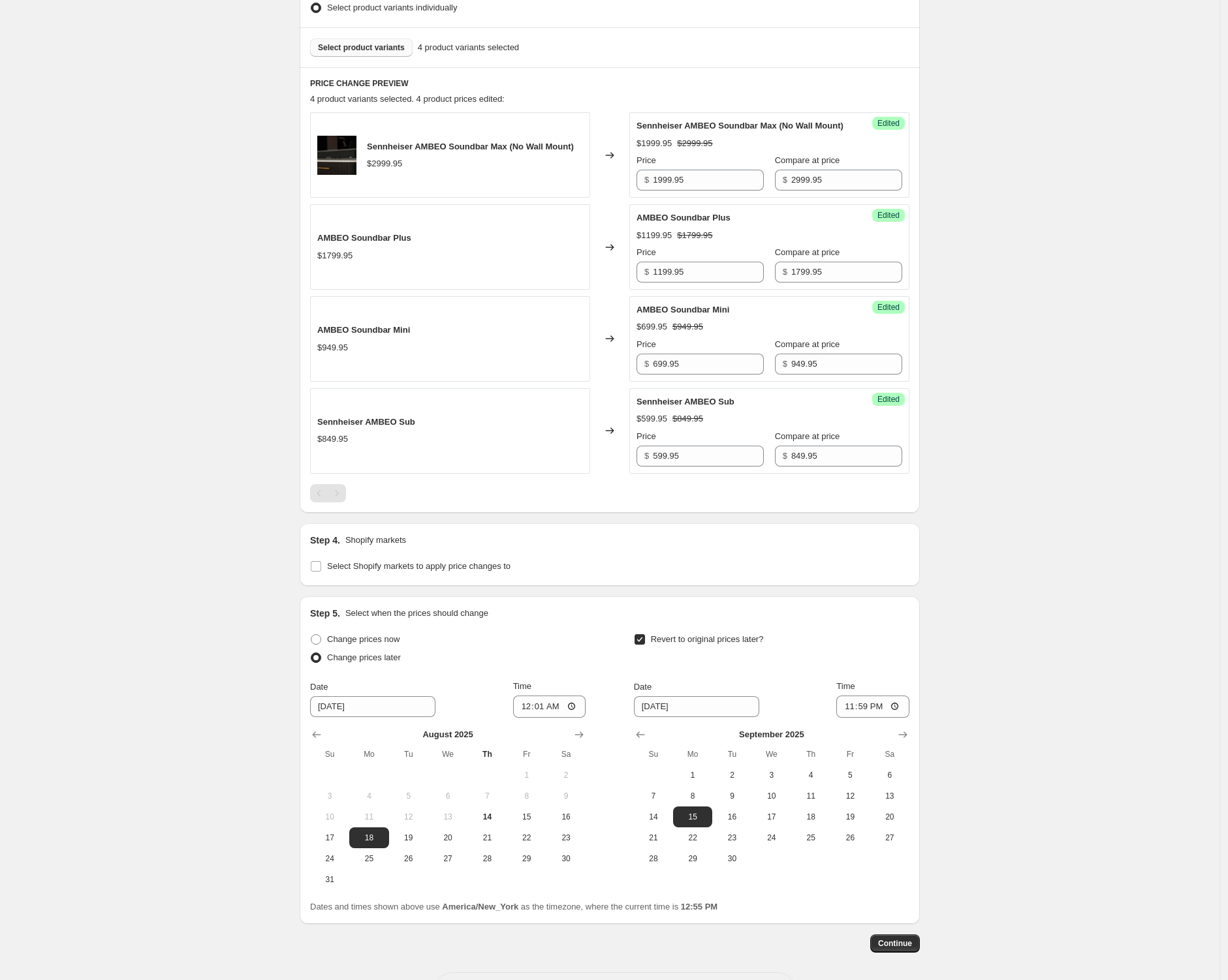
scroll to position [422, 0]
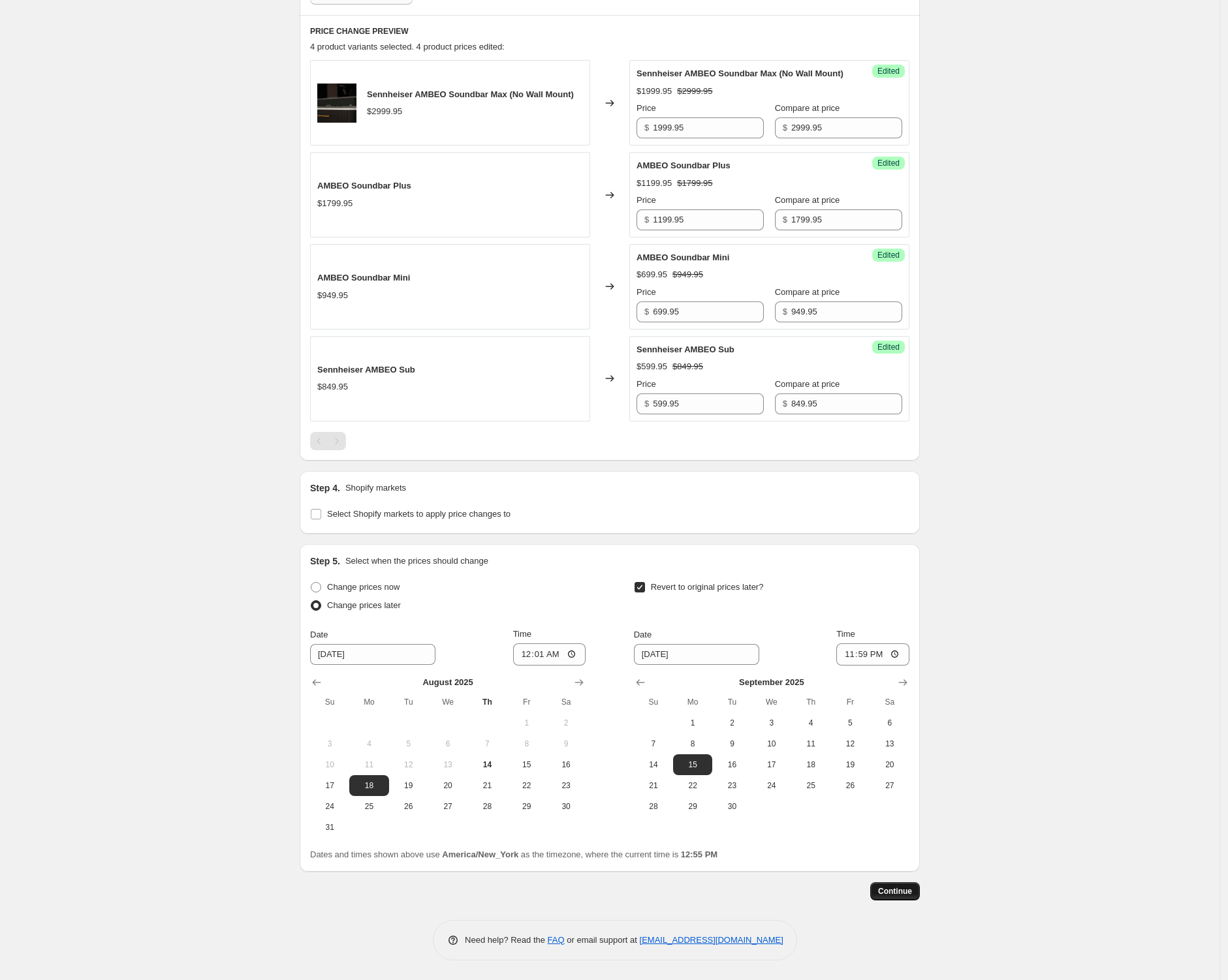
click at [911, 896] on span "Continue" at bounding box center [895, 890] width 34 height 11
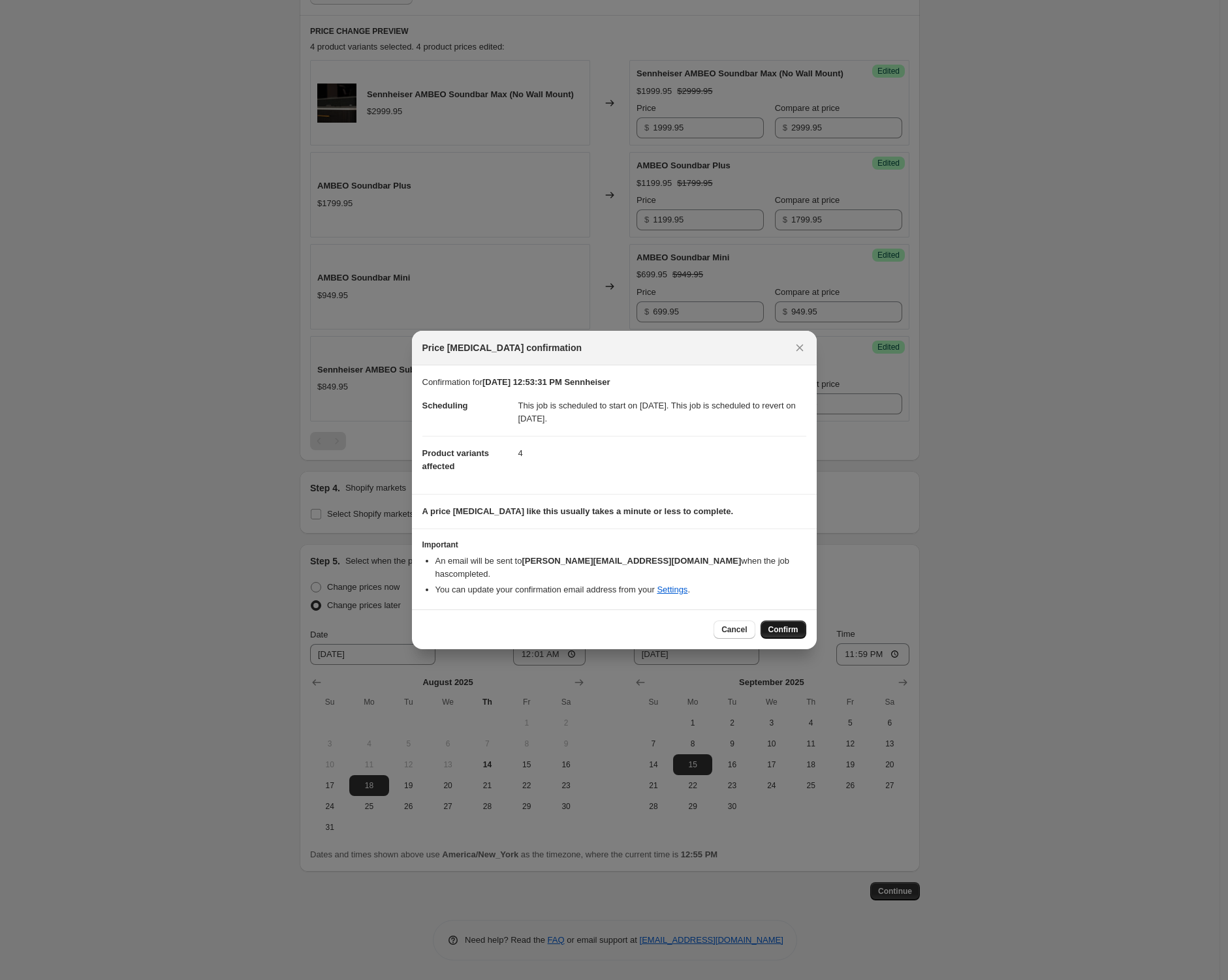
click at [799, 626] on button "Confirm" at bounding box center [783, 629] width 46 height 19
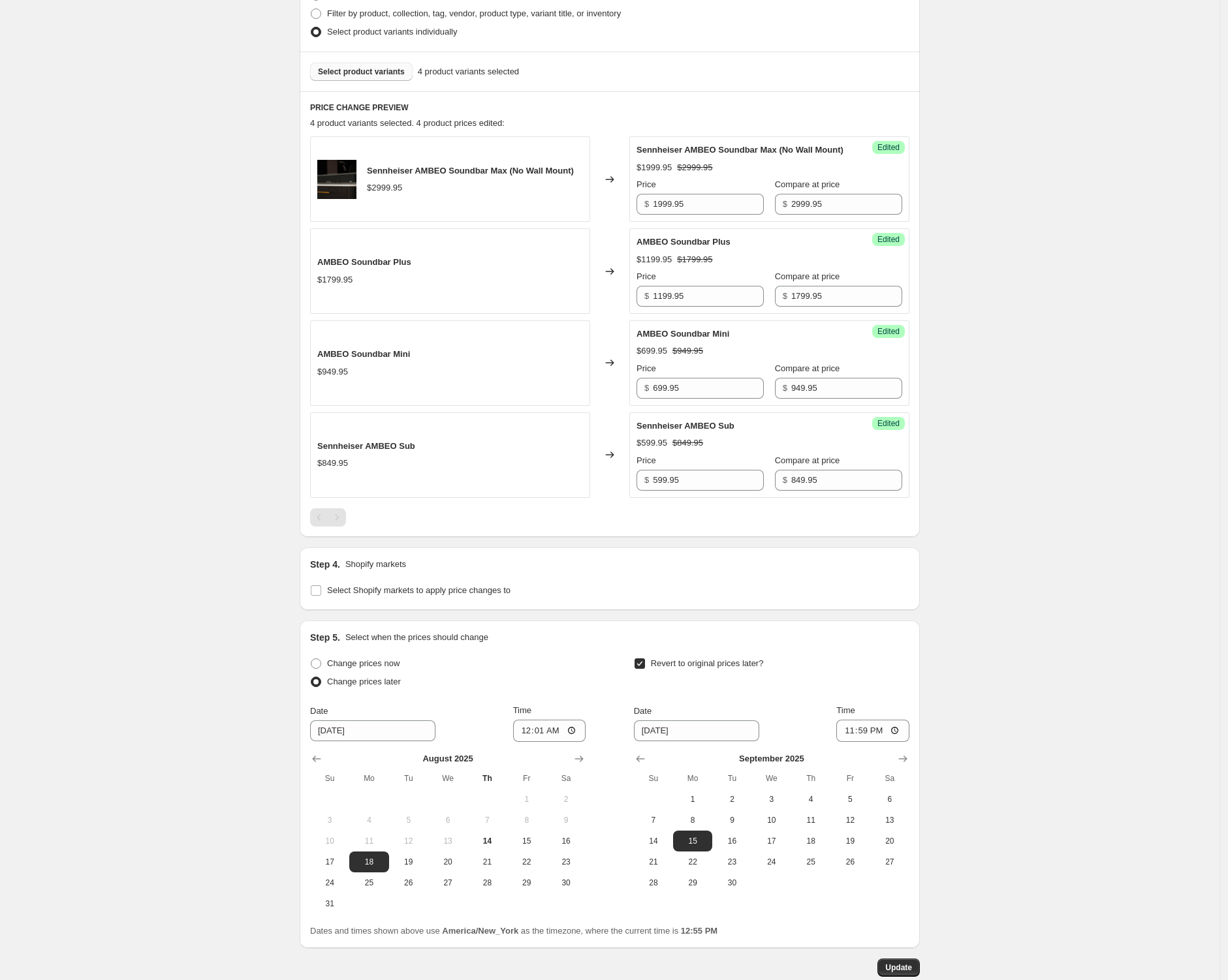
click at [1017, 612] on div "[DATE] 12:53:31 PM Sennheiser. This page is ready [DATE] 12:53:31 PM Sennheiser…" at bounding box center [609, 317] width 1219 height 1478
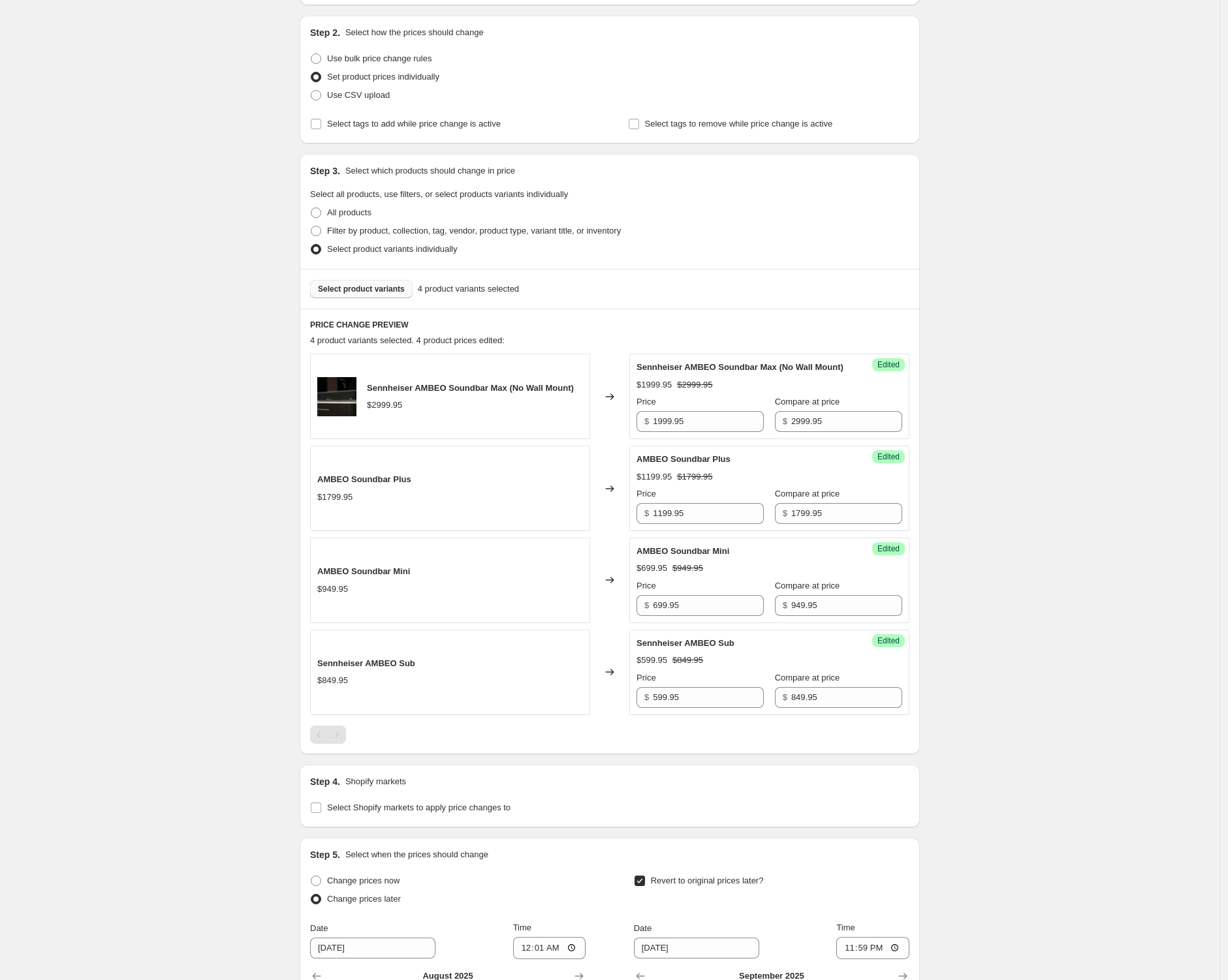
scroll to position [358, 0]
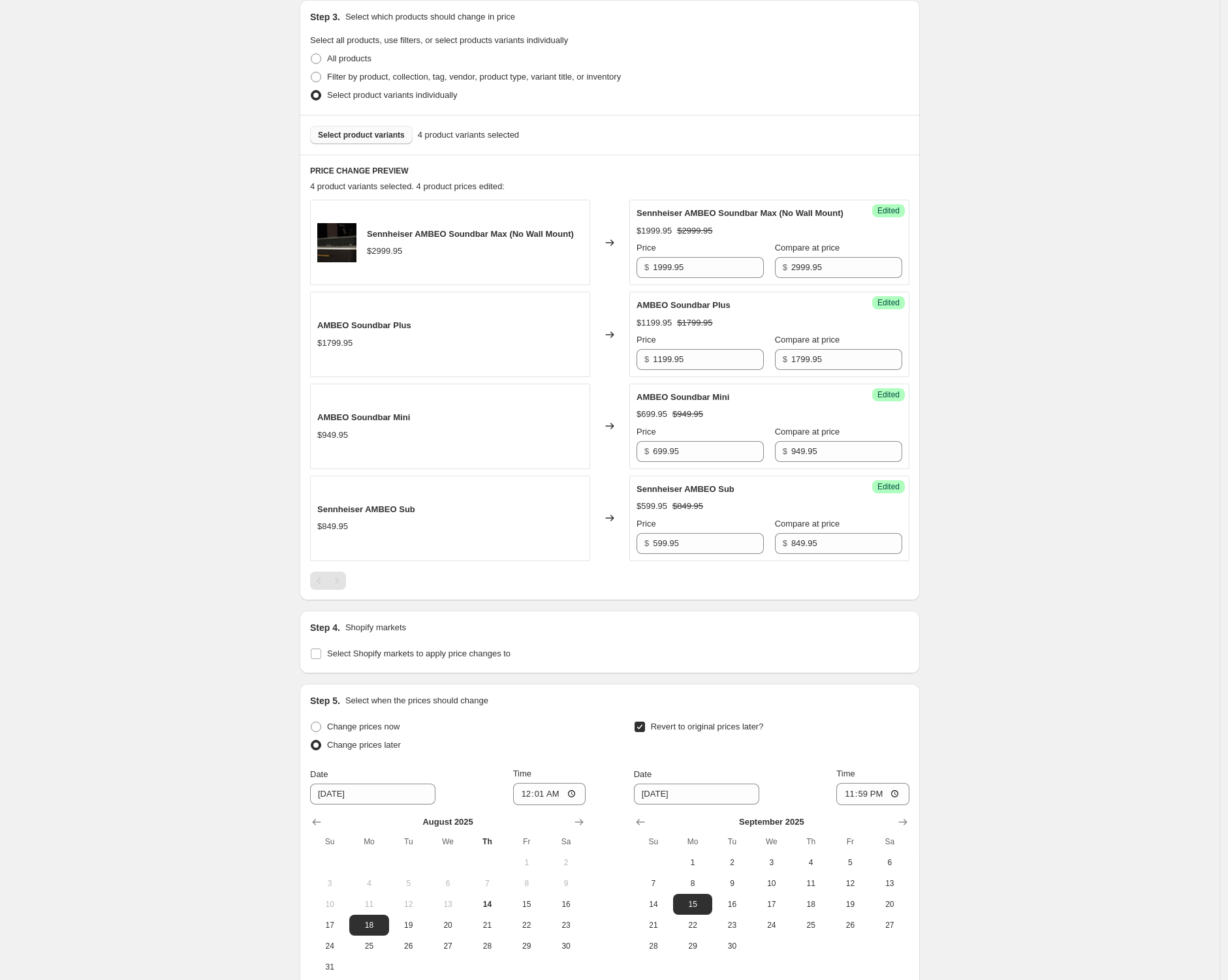
click at [380, 133] on span "Select product variants" at bounding box center [361, 134] width 87 height 11
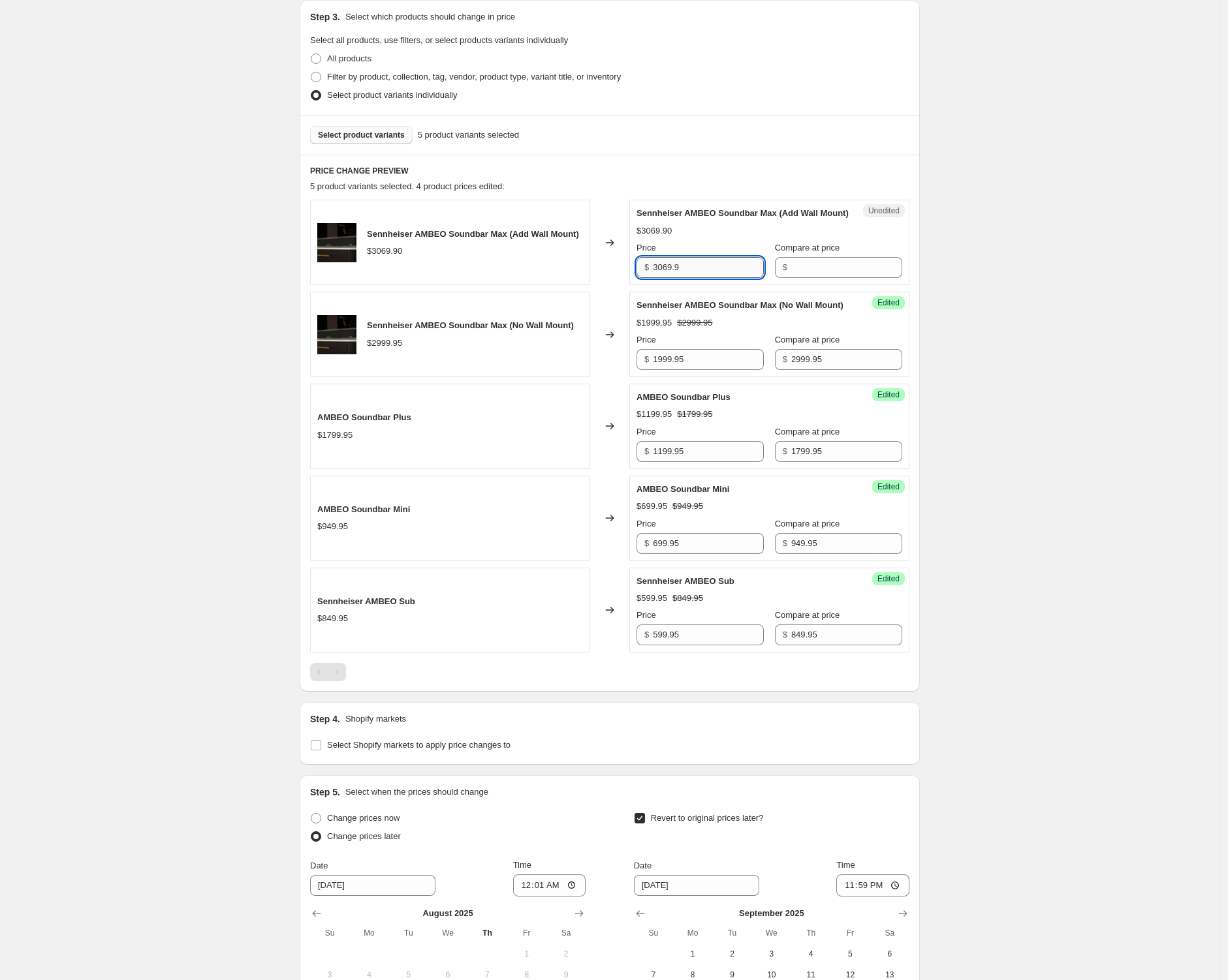
click at [692, 278] on input "3069.9" at bounding box center [709, 267] width 111 height 20
click at [728, 274] on input "3069.9" at bounding box center [709, 267] width 111 height 20
click at [805, 278] on input "Compare at price" at bounding box center [847, 267] width 111 height 20
paste input "3069.9"
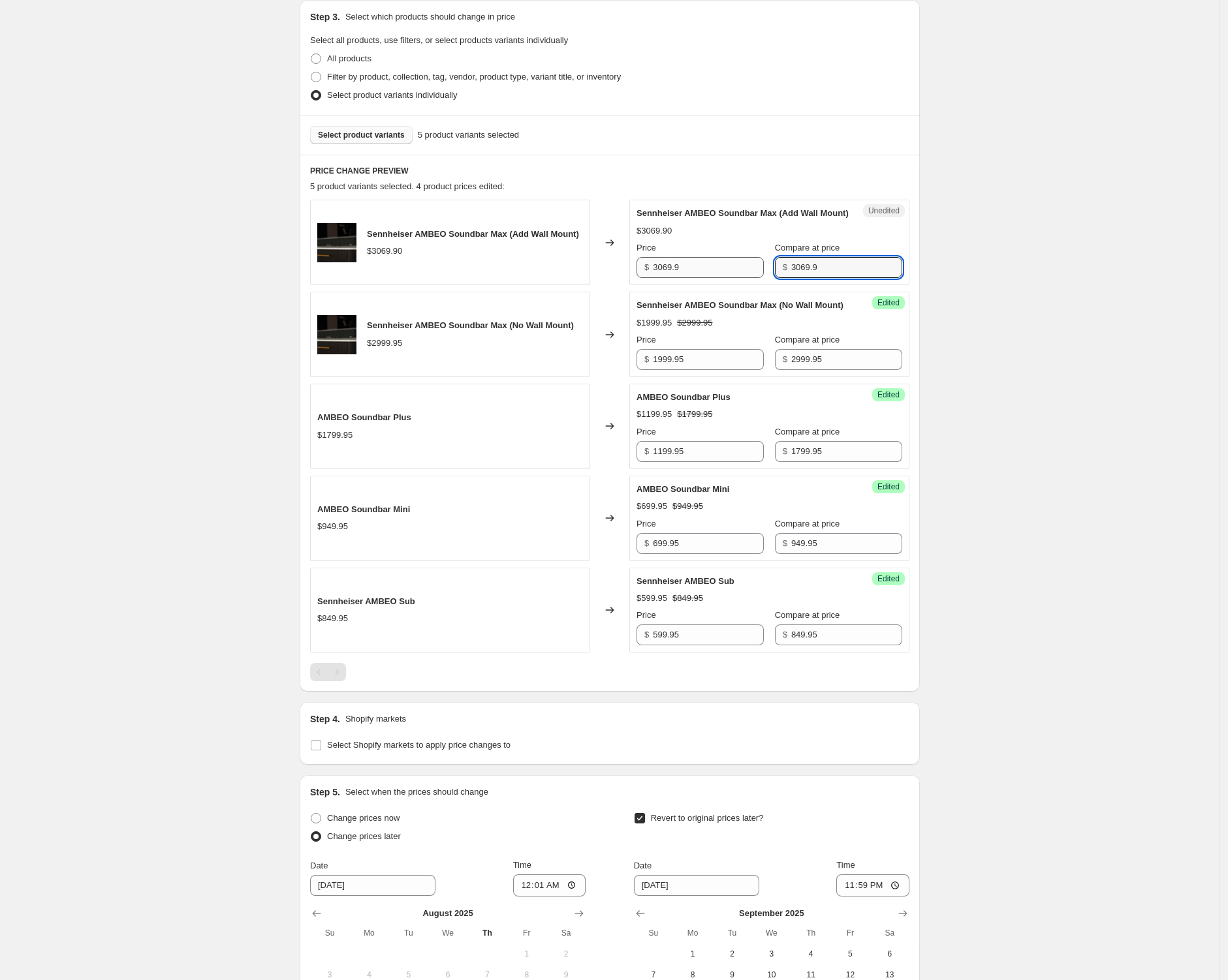
type input "3069.9"
click at [701, 278] on input "3069.9" at bounding box center [709, 267] width 111 height 20
paste input "2,"
click at [990, 283] on div "[DATE] 12:53:31 PM Sennheiser. This page is ready [DATE] 12:53:31 PM Sennheiser…" at bounding box center [609, 426] width 1219 height 1569
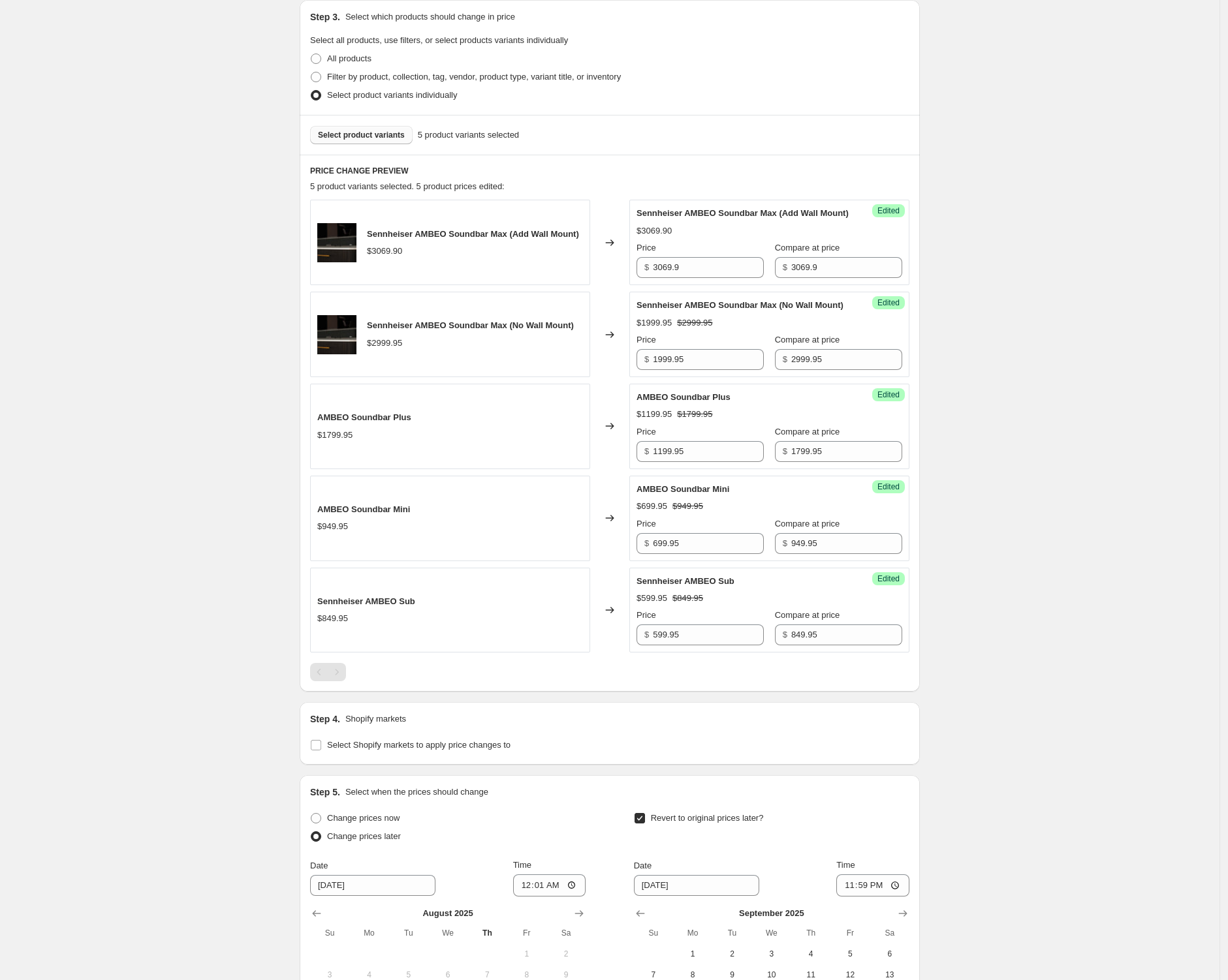
click at [709, 268] on div "Price $ 3069.9" at bounding box center [700, 259] width 128 height 36
click at [709, 272] on div "Price $ 3069.9" at bounding box center [700, 259] width 128 height 36
click at [709, 275] on input "3069.9" at bounding box center [709, 267] width 111 height 20
paste input "2,"
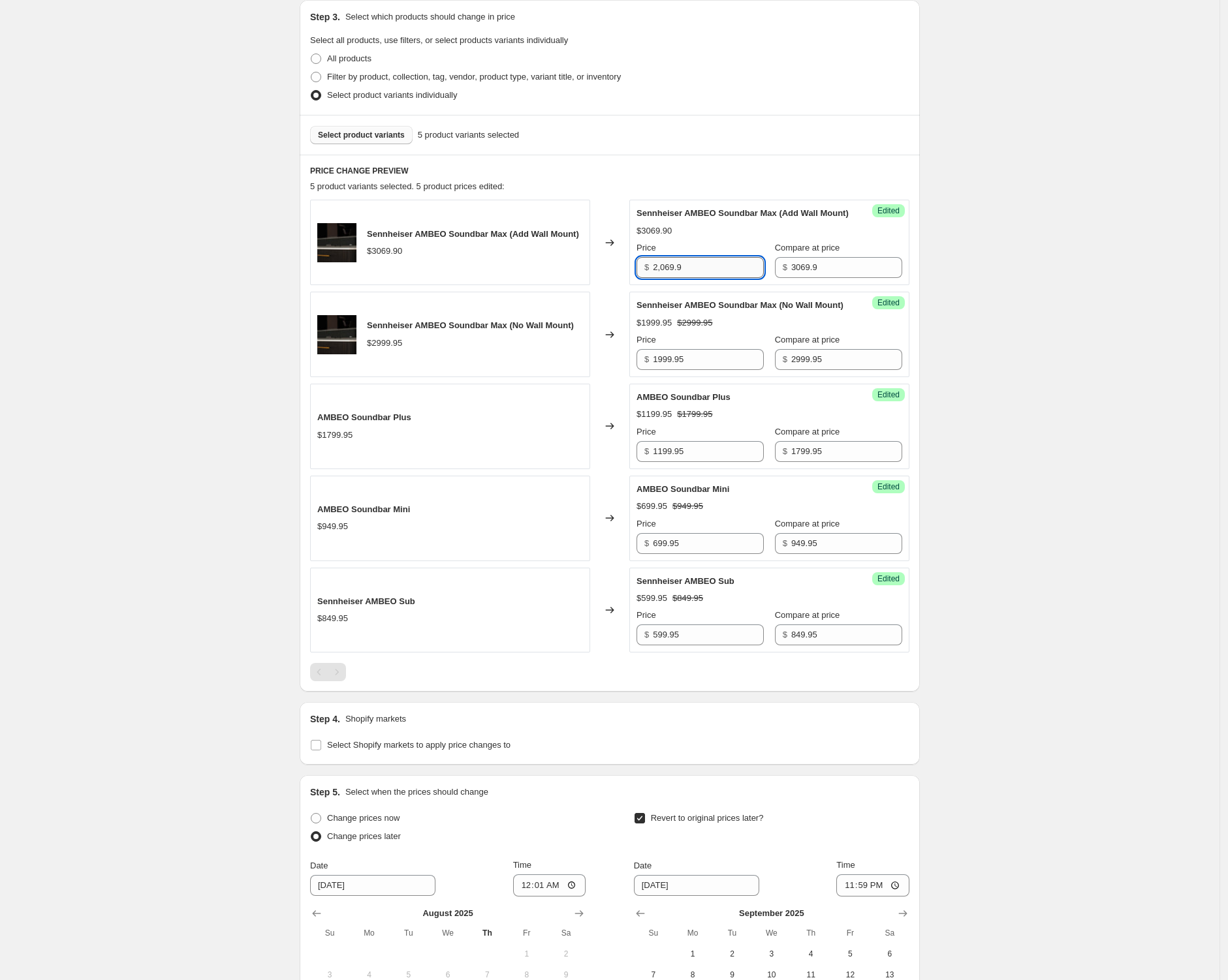
click at [709, 277] on input "2,069.9" at bounding box center [709, 267] width 111 height 20
click at [711, 251] on div "Sennheiser AMBEO Soundbar Max (Add Wall Mount) $3069.90 Price $ 3069.9 Compare …" at bounding box center [769, 242] width 266 height 71
click at [702, 277] on input "3069.9" at bounding box center [709, 267] width 111 height 20
click at [663, 278] on input "3069.9" at bounding box center [709, 267] width 111 height 20
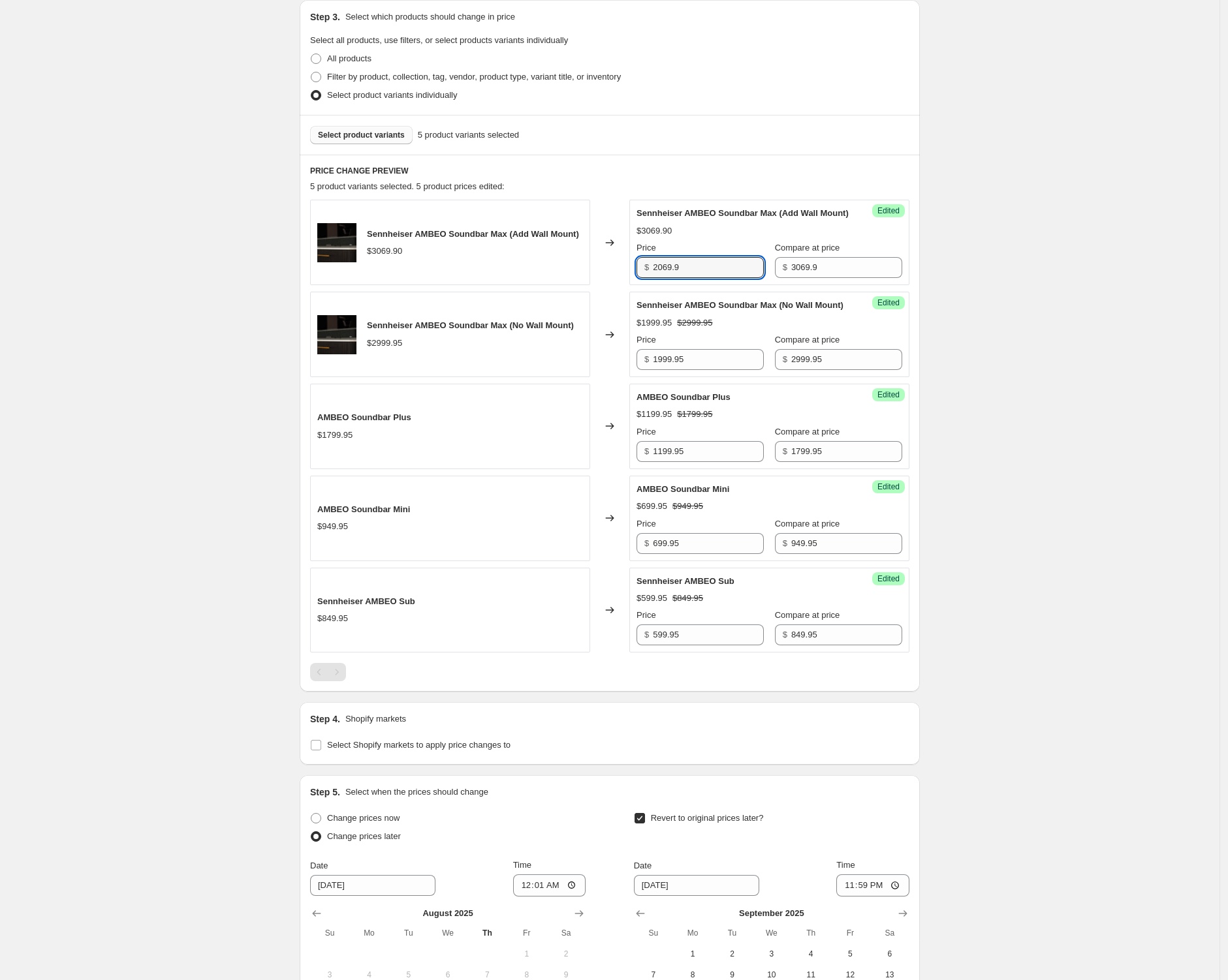
type input "2069.9"
click at [951, 280] on div "[DATE] 12:53:31 PM Sennheiser. This page is ready [DATE] 12:53:31 PM Sennheiser…" at bounding box center [609, 426] width 1219 height 1569
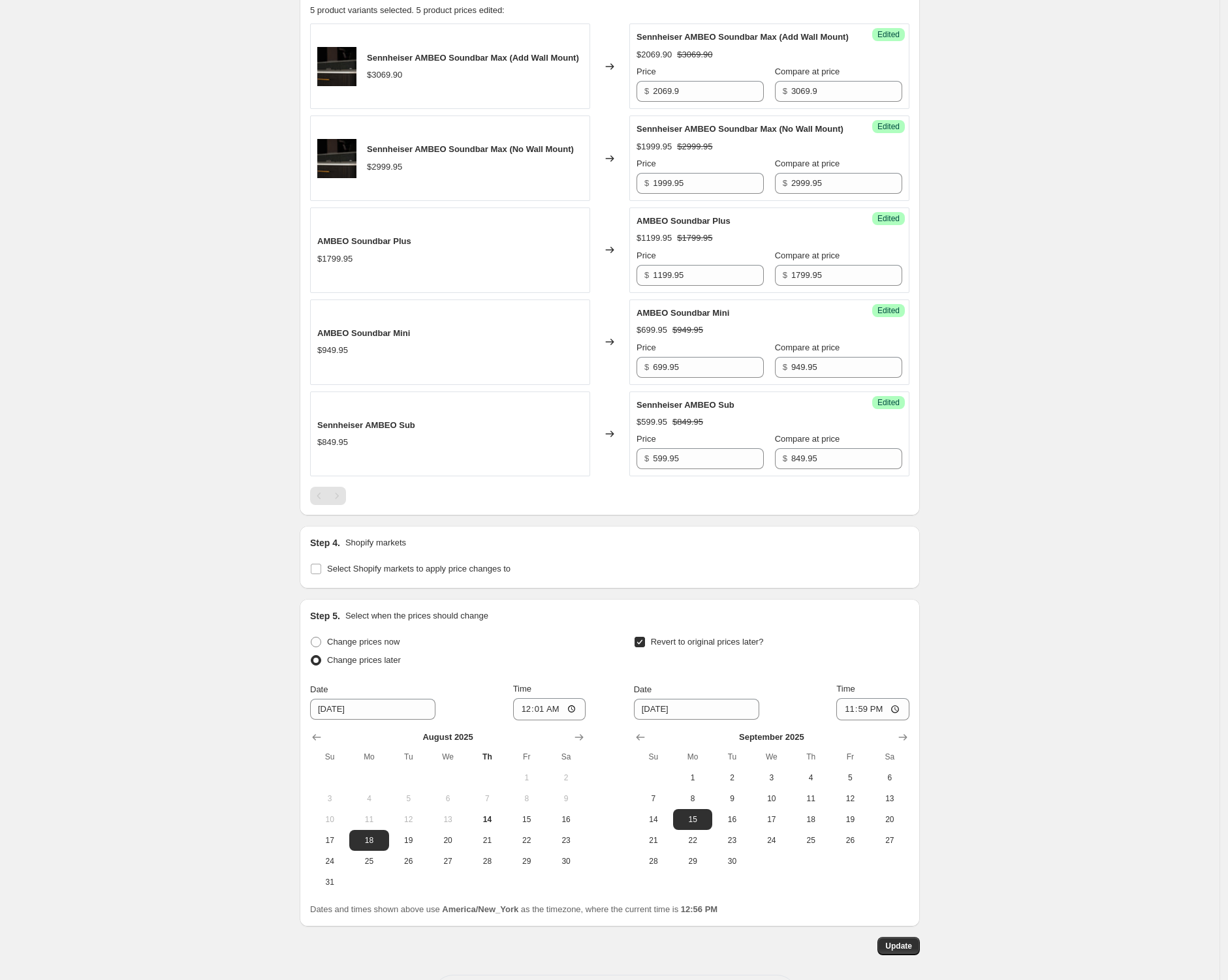
scroll to position [616, 0]
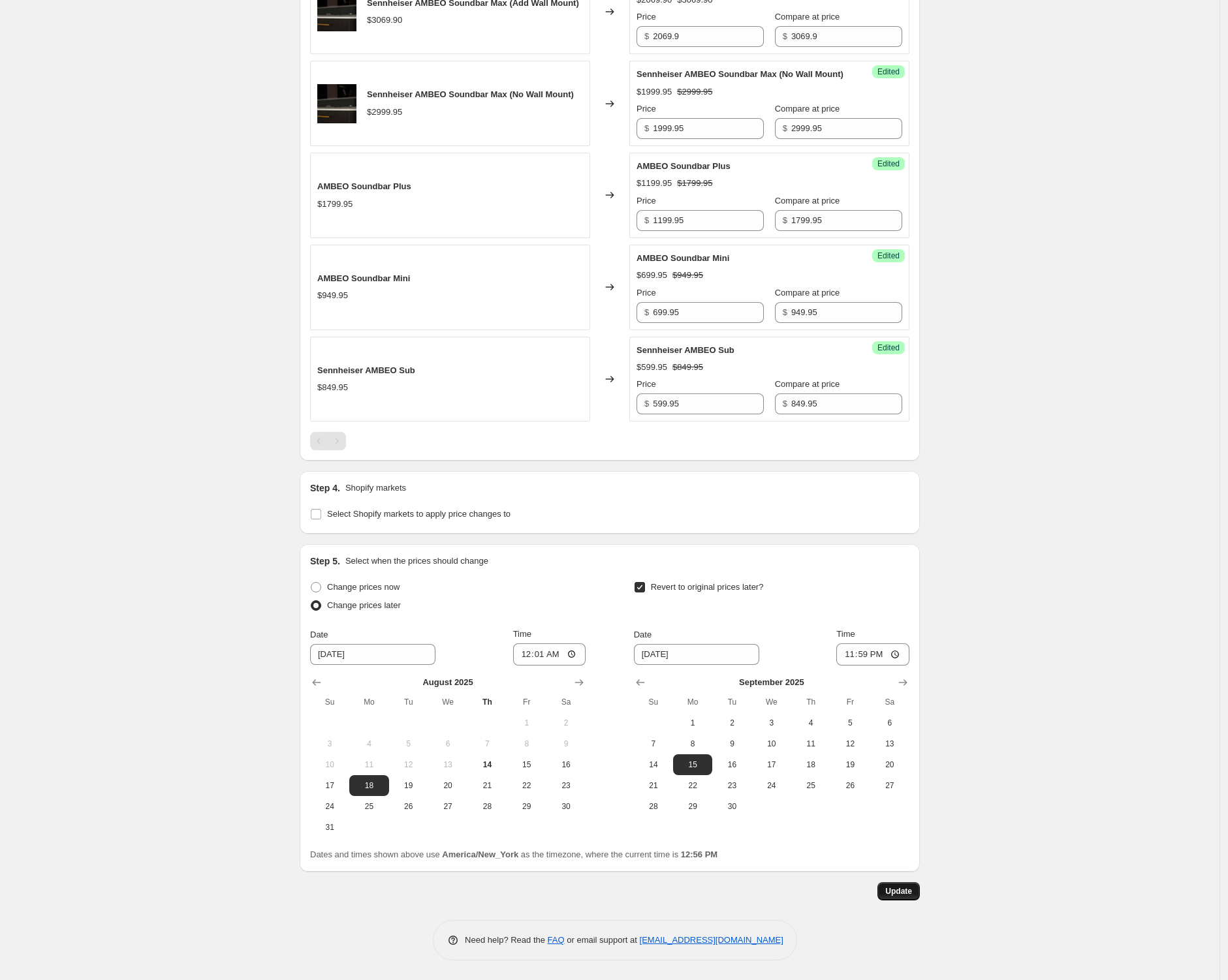
click at [908, 887] on span "Update" at bounding box center [898, 890] width 26 height 11
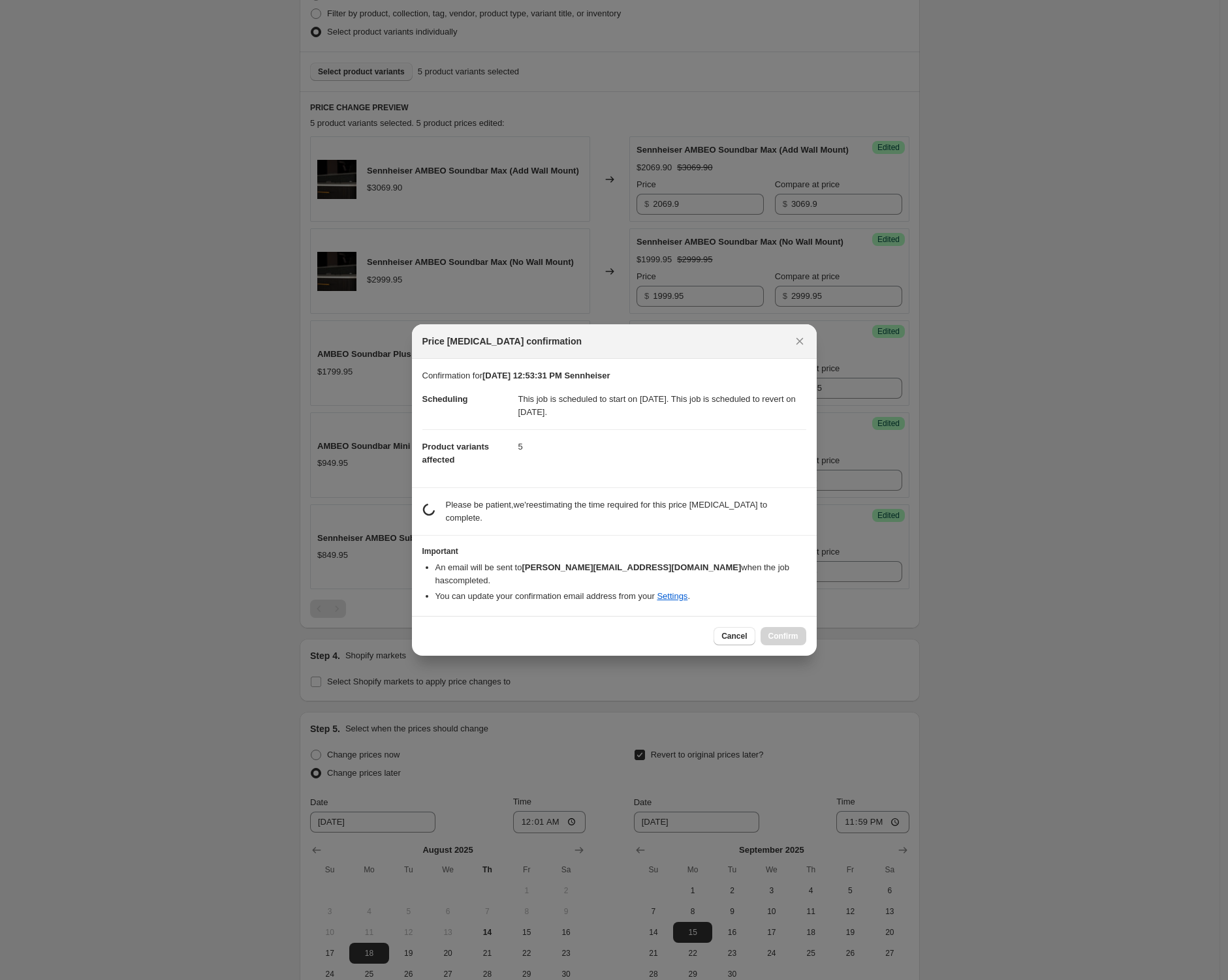
scroll to position [0, 0]
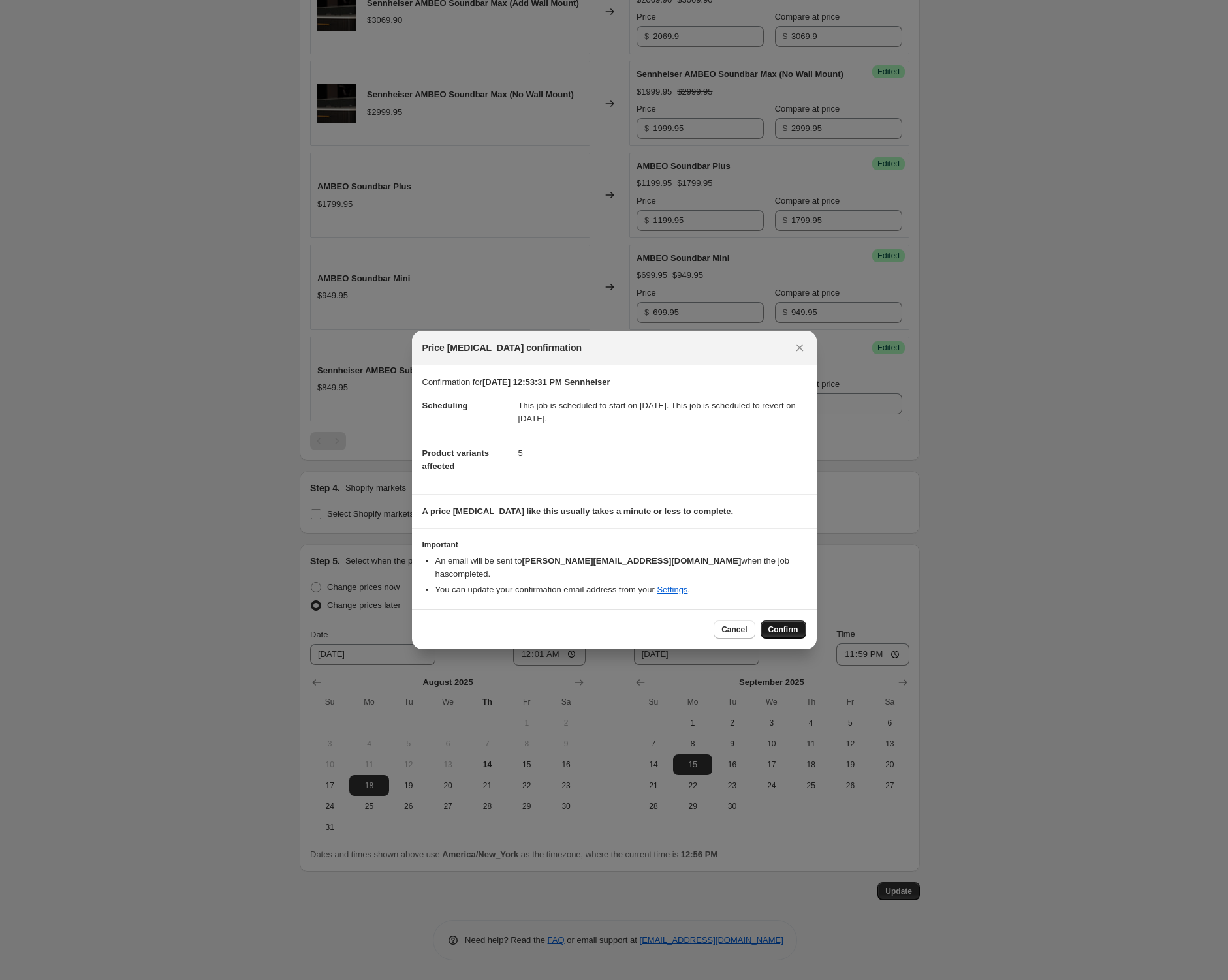
click at [791, 626] on span "Confirm" at bounding box center [783, 629] width 30 height 11
